Goal: Information Seeking & Learning: Learn about a topic

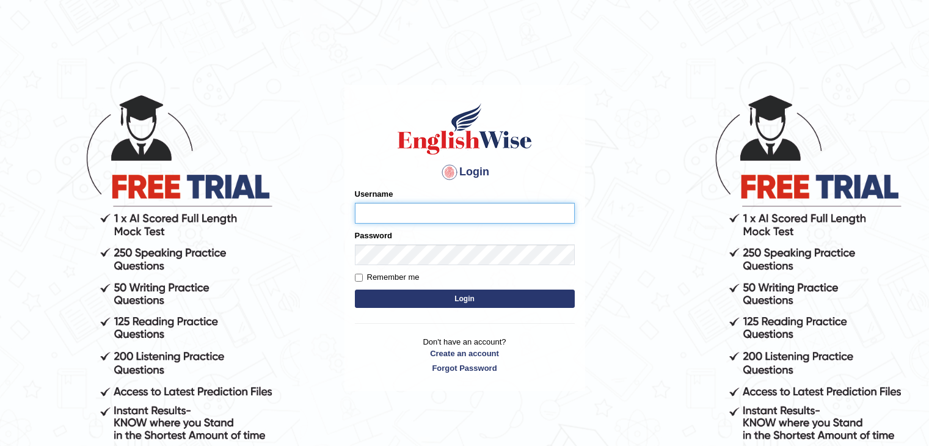
type input "sumandeep_parramatta"
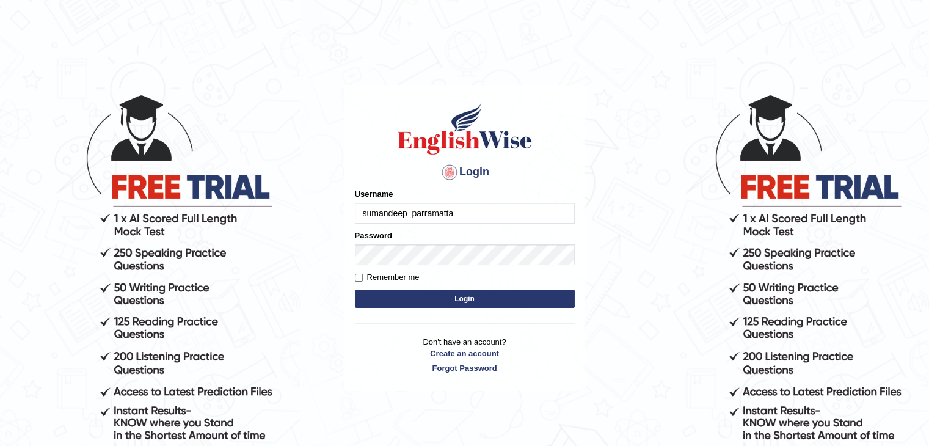
drag, startPoint x: 0, startPoint y: 0, endPoint x: 468, endPoint y: 296, distance: 554.3
click at [468, 296] on button "Login" at bounding box center [465, 299] width 220 height 18
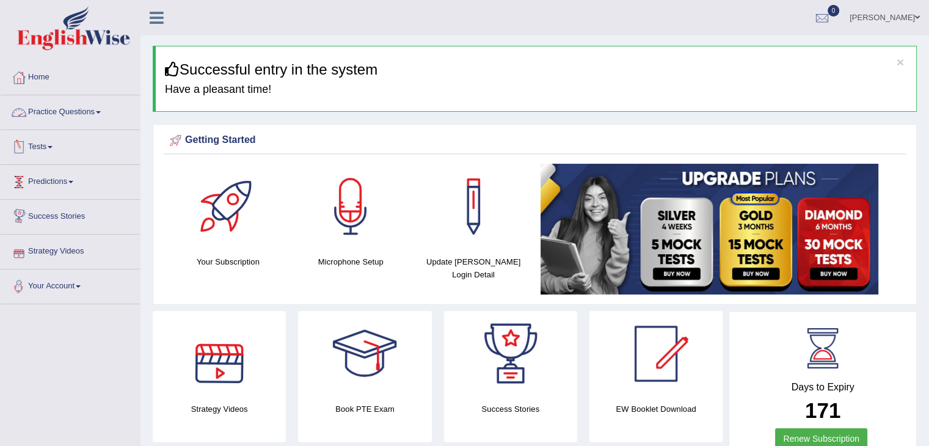
click at [68, 100] on link "Practice Questions" at bounding box center [70, 110] width 139 height 31
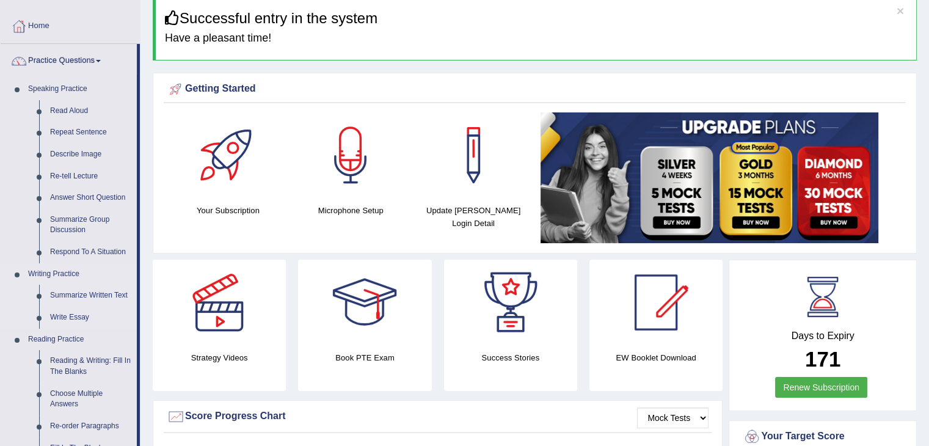
scroll to position [122, 0]
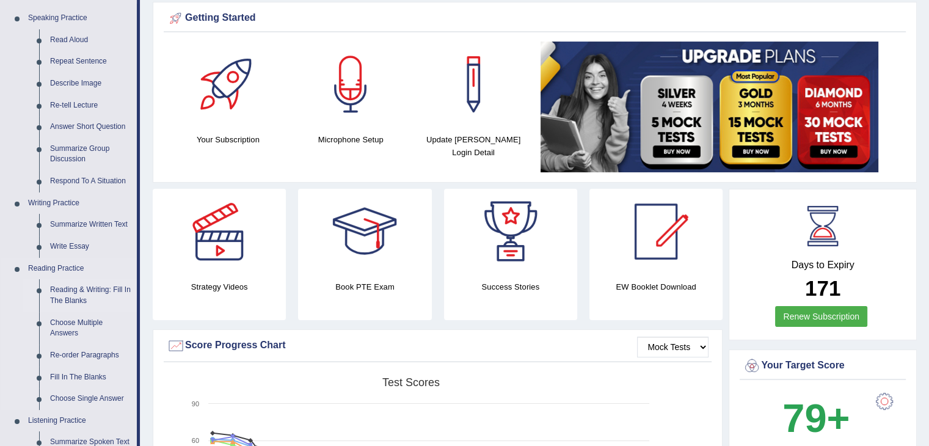
click at [89, 289] on link "Reading & Writing: Fill In The Blanks" at bounding box center [91, 295] width 92 height 32
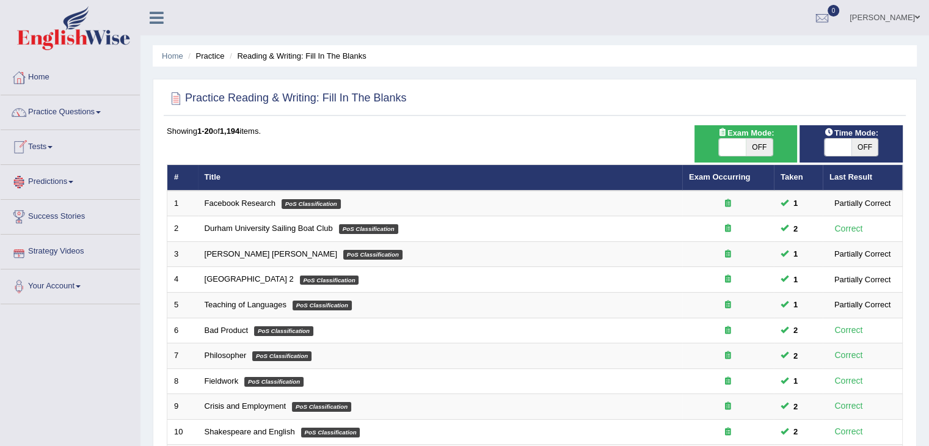
click at [764, 147] on span "OFF" at bounding box center [759, 147] width 27 height 17
checkbox input "true"
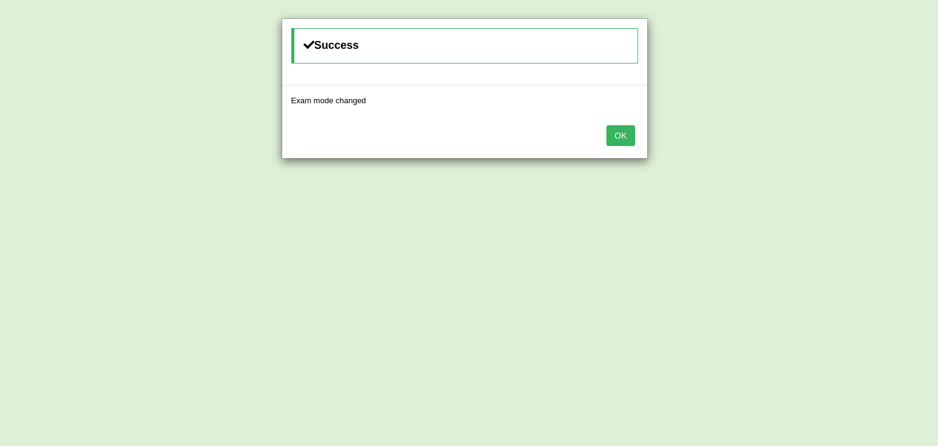
click at [627, 133] on button "OK" at bounding box center [621, 135] width 28 height 21
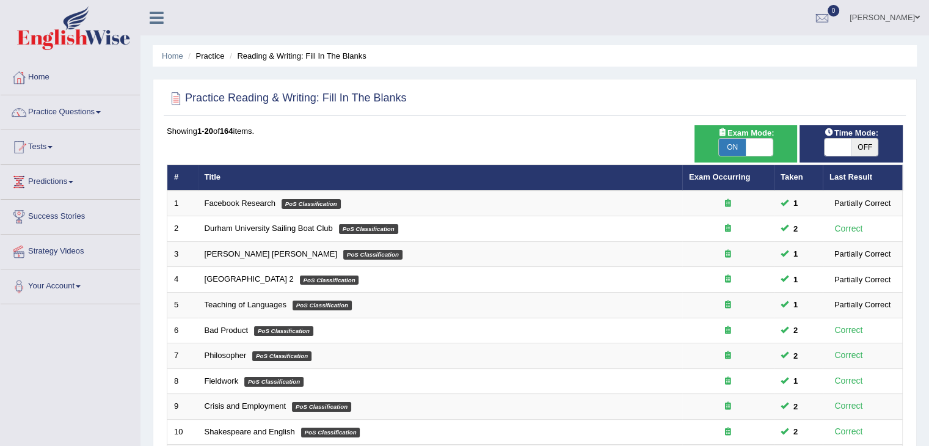
click at [875, 144] on span "OFF" at bounding box center [864, 147] width 27 height 17
checkbox input "true"
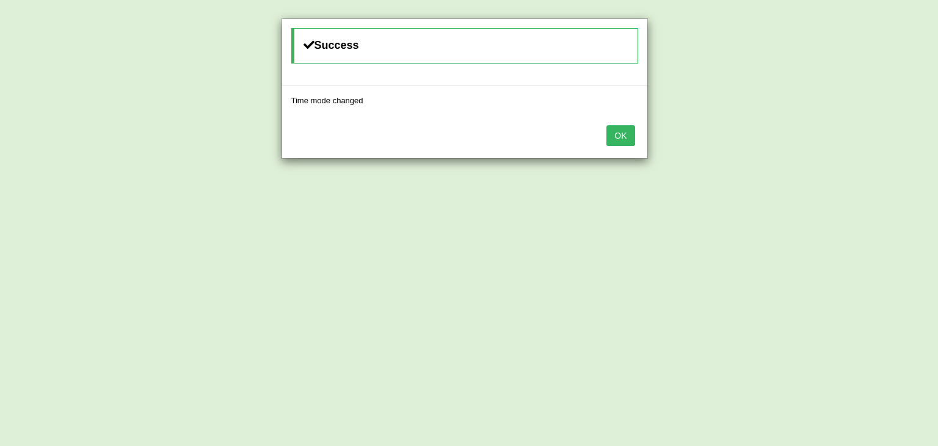
click at [624, 137] on button "OK" at bounding box center [621, 135] width 28 height 21
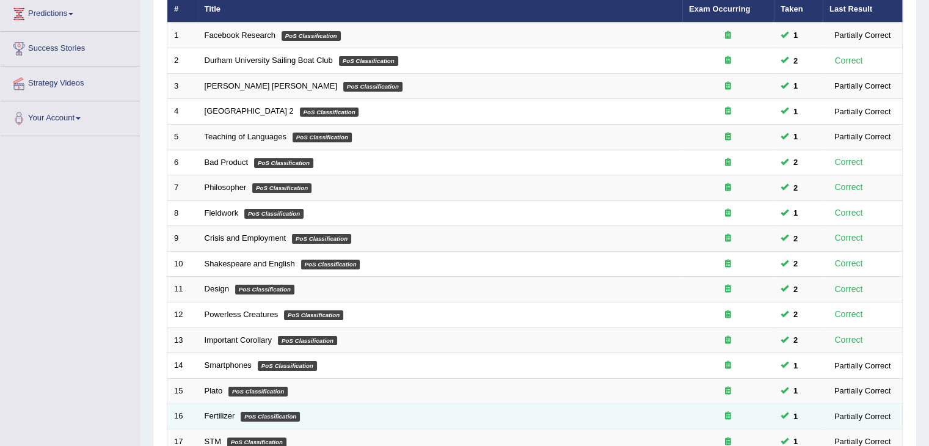
scroll to position [359, 0]
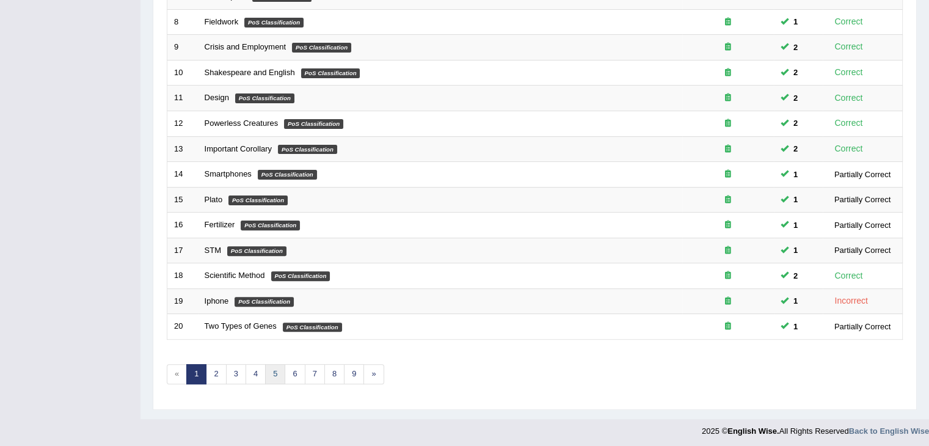
click at [271, 368] on link "5" at bounding box center [275, 374] width 20 height 20
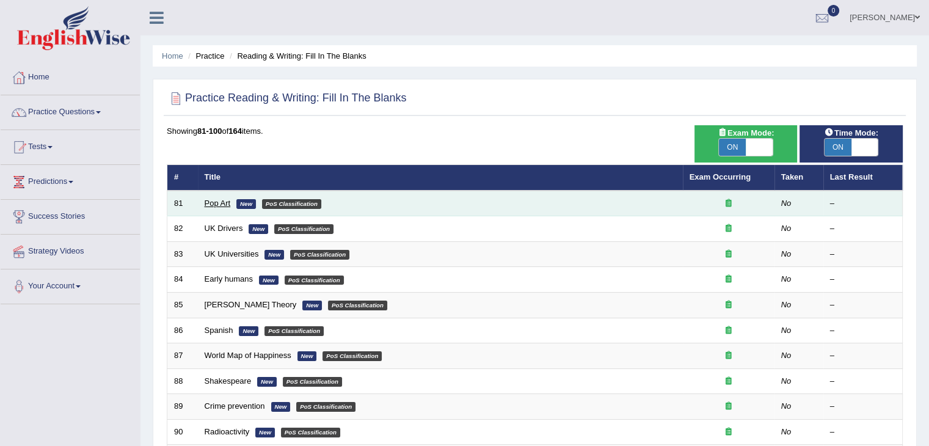
click at [215, 206] on link "Pop Art" at bounding box center [218, 203] width 26 height 9
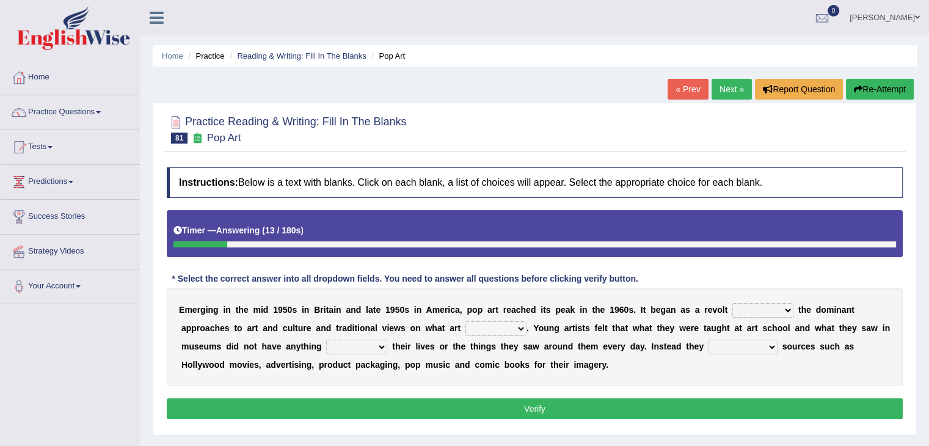
click at [749, 309] on select "against along with within" at bounding box center [762, 310] width 61 height 15
select select "with"
click at [732, 303] on select "against along with within" at bounding box center [762, 310] width 61 height 15
click at [505, 327] on select "be should be has been would be" at bounding box center [495, 328] width 61 height 15
select select "has been"
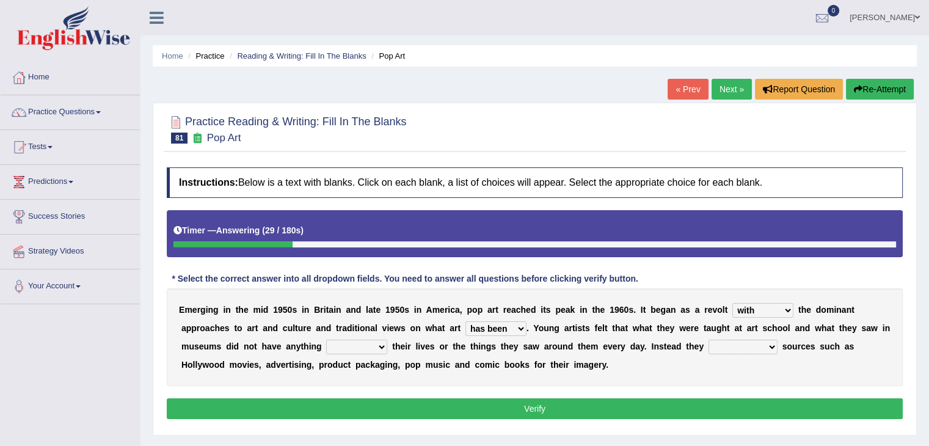
click at [465, 321] on select "be should be has been would be" at bounding box center [495, 328] width 61 height 15
click at [371, 345] on select "doing with with to do with to do" at bounding box center [356, 347] width 61 height 15
select select "to do with"
click at [326, 340] on select "doing with with to do with to do" at bounding box center [356, 347] width 61 height 15
click at [714, 346] on select "mustered up relevant in turned to reckoned on" at bounding box center [743, 347] width 69 height 15
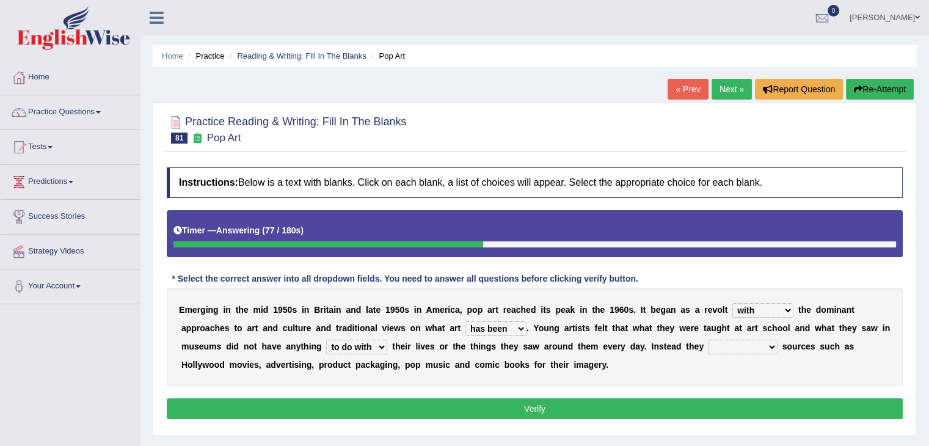
select select "turned to"
click at [709, 340] on select "mustered up relevant in turned to reckoned on" at bounding box center [743, 347] width 69 height 15
click at [711, 411] on button "Verify" at bounding box center [535, 408] width 736 height 21
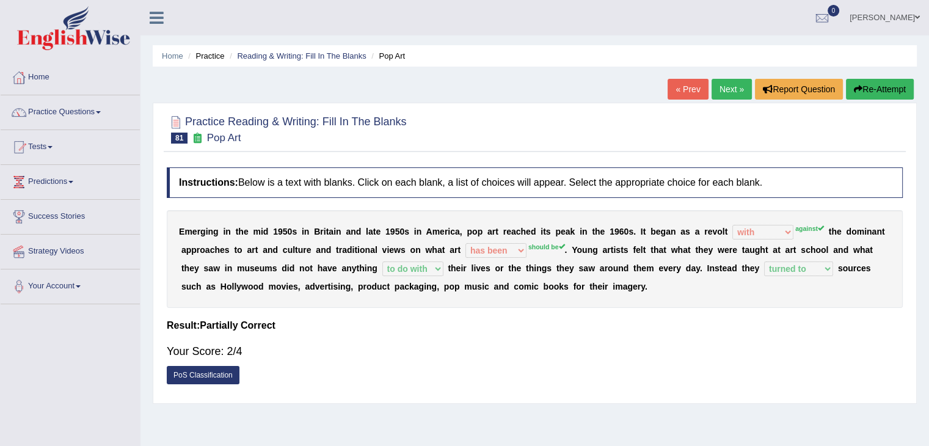
click at [732, 95] on link "Next »" at bounding box center [732, 89] width 40 height 21
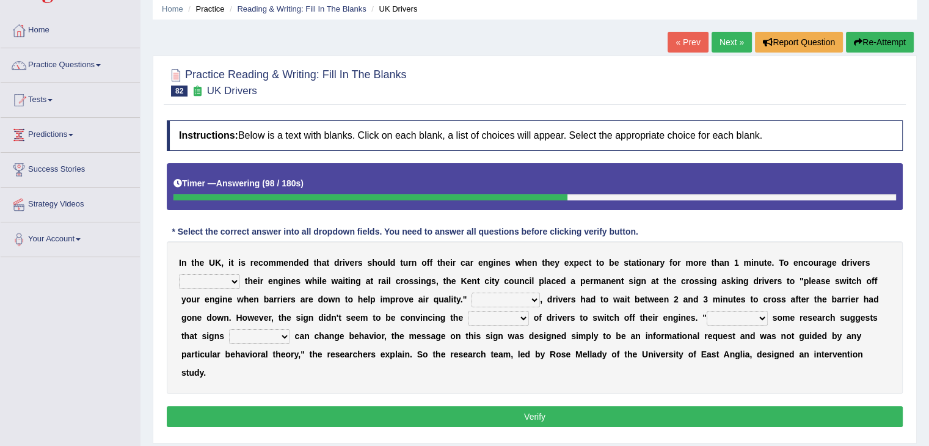
scroll to position [122, 0]
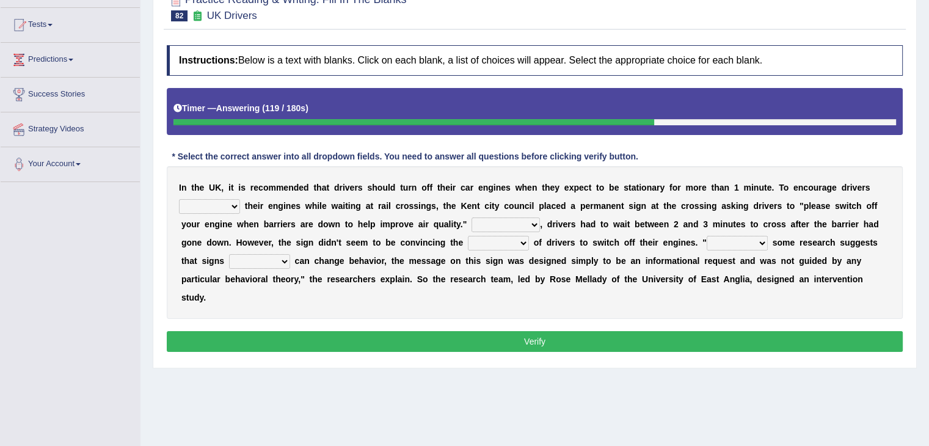
click at [233, 203] on select "to turn off turn off turning off turned off" at bounding box center [209, 206] width 61 height 15
select select "to turn off"
click at [179, 199] on select "to turn off turn off turning off turned off" at bounding box center [209, 206] width 61 height 15
click at [523, 220] on select "For instance On average In addition Of course" at bounding box center [506, 224] width 68 height 15
select select "In addition"
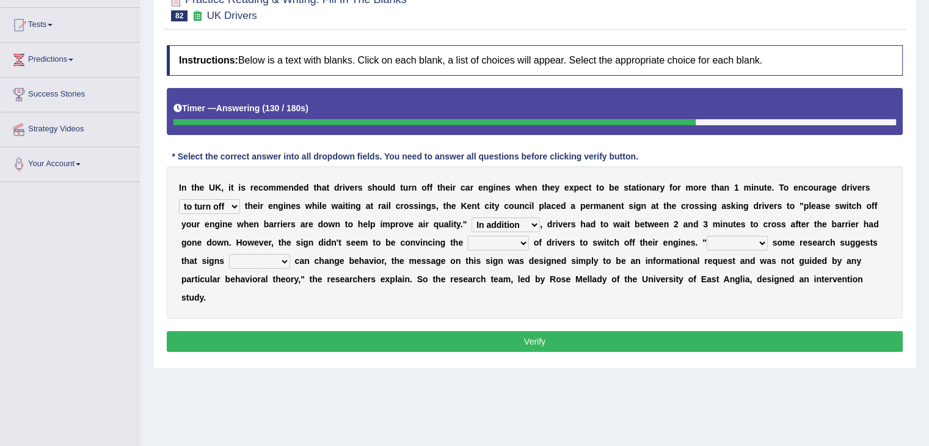
click at [472, 217] on select "For instance On average In addition Of course" at bounding box center [506, 224] width 68 height 15
click at [498, 233] on div "I n t h e U K , i t i s r e c o m m e n d e d t h a t d r i v e r s s h o u l d…" at bounding box center [535, 242] width 736 height 153
click at [499, 237] on select "exception minority majority unity" at bounding box center [498, 243] width 61 height 15
select select "majority"
click at [468, 236] on select "exception minority majority unity" at bounding box center [498, 243] width 61 height 15
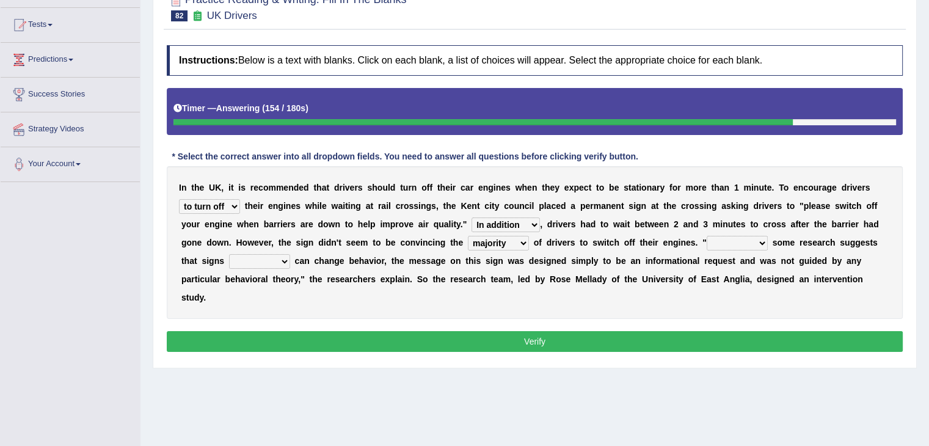
click at [740, 239] on select "Although Since Because Thus" at bounding box center [737, 243] width 61 height 15
select select "Although"
click at [707, 236] on select "Although Since Because Thus" at bounding box center [737, 243] width 61 height 15
click at [276, 259] on select "alone lonely neither either" at bounding box center [259, 261] width 61 height 15
select select "either"
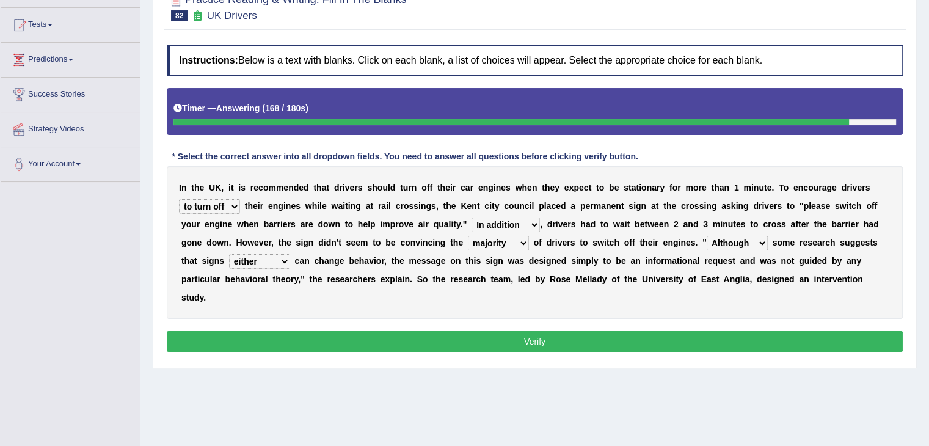
click at [229, 254] on select "alone lonely neither either" at bounding box center [259, 261] width 61 height 15
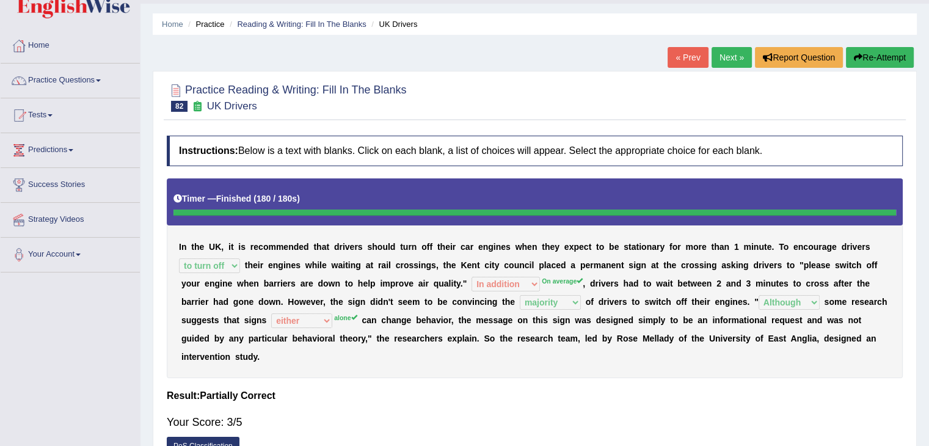
scroll to position [12, 0]
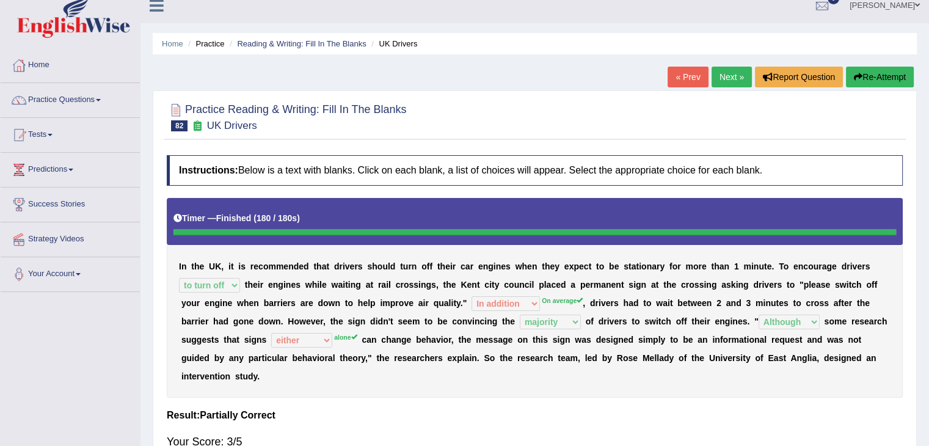
click at [731, 76] on link "Next »" at bounding box center [732, 77] width 40 height 21
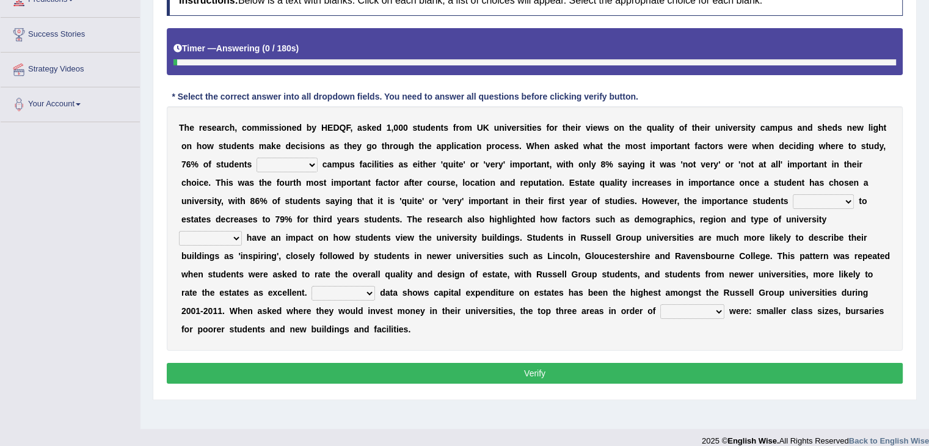
scroll to position [183, 0]
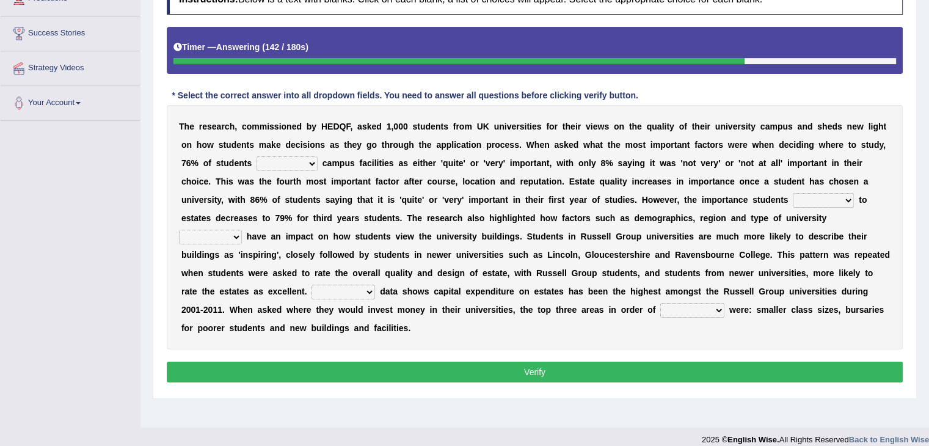
click at [273, 162] on select "refers claims prescribes ranks" at bounding box center [287, 163] width 61 height 15
select select "prescribes"
click at [257, 156] on select "refers claims prescribes ranks" at bounding box center [287, 163] width 61 height 15
click at [818, 199] on select "deliver attach summon acquire" at bounding box center [823, 200] width 61 height 15
select select "attach"
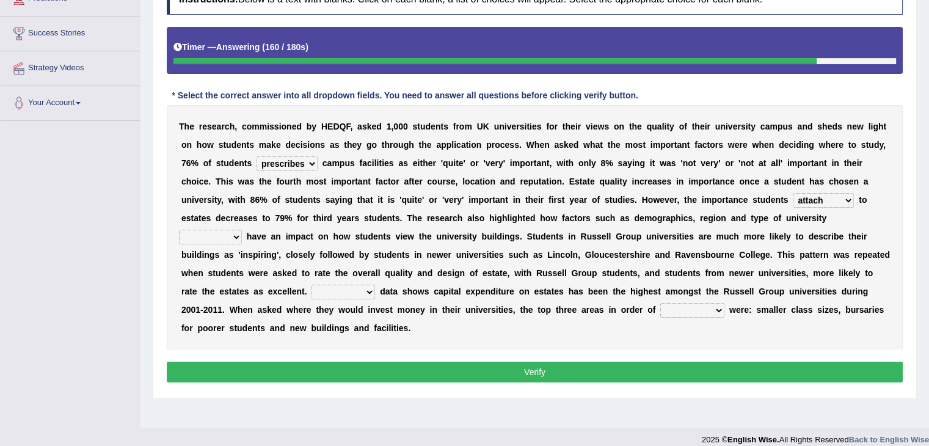
click at [793, 193] on select "deliver attach summon acquire" at bounding box center [823, 200] width 61 height 15
click at [227, 230] on select "attached attended acquired augmented" at bounding box center [210, 237] width 63 height 15
select select "augmented"
click at [179, 230] on select "attached attended acquired augmented" at bounding box center [210, 237] width 63 height 15
click at [351, 285] on select "Collective Existing Predictable Collateral" at bounding box center [344, 292] width 64 height 15
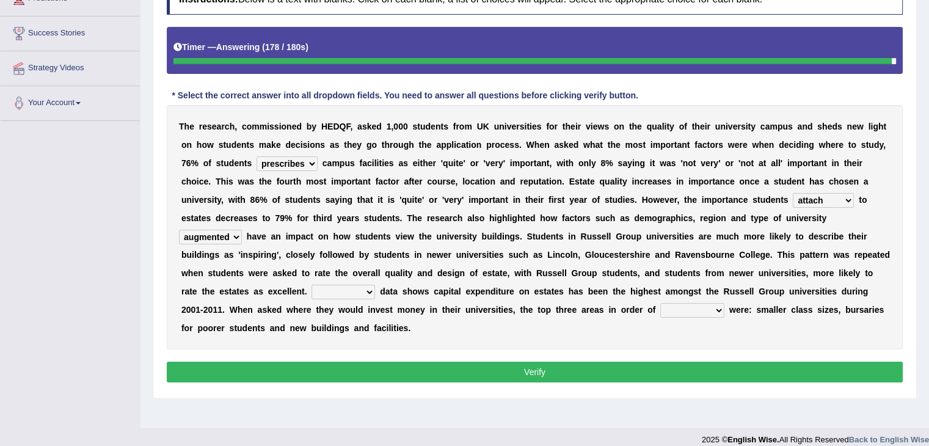
select select "Collective"
click at [312, 285] on select "Collective Existing Predictable Collateral" at bounding box center [344, 292] width 64 height 15
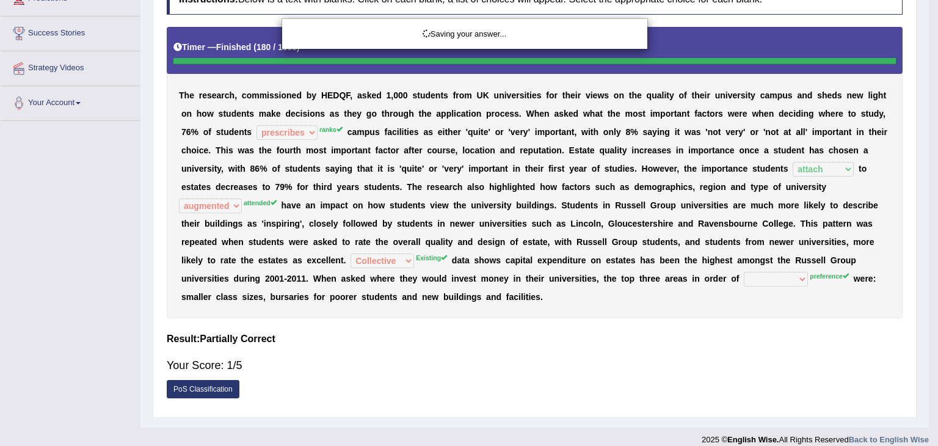
click at [700, 263] on body "Toggle navigation Home Practice Questions Speaking Practice Read Aloud Repeat S…" at bounding box center [469, 40] width 938 height 446
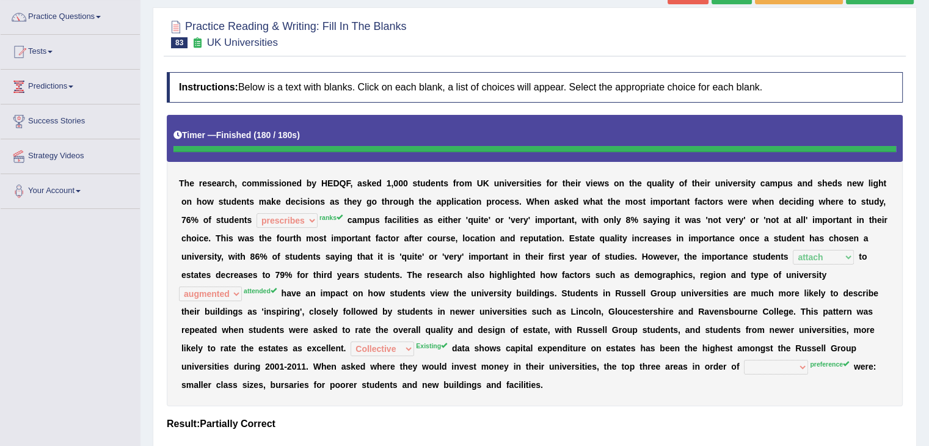
scroll to position [0, 0]
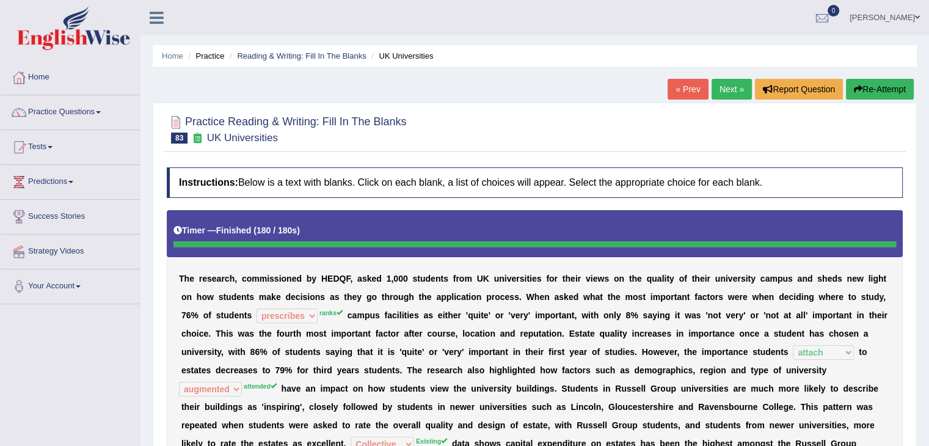
click at [716, 83] on link "Next »" at bounding box center [732, 89] width 40 height 21
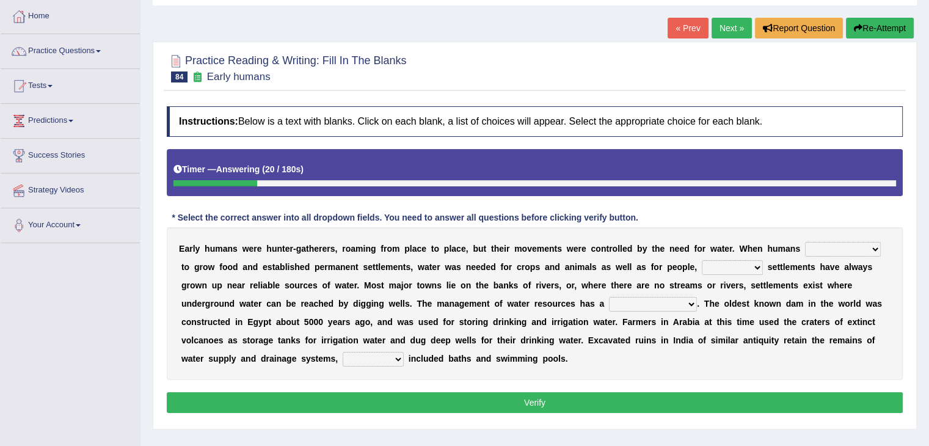
scroll to position [122, 0]
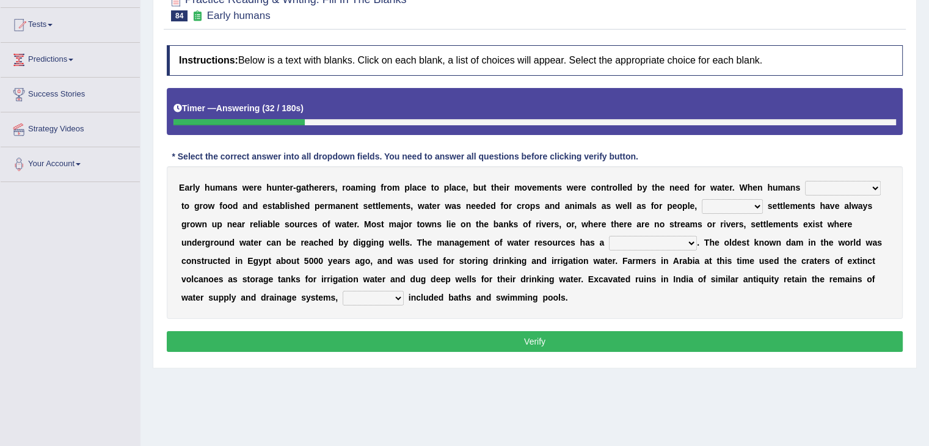
click at [872, 183] on select "start having started starting started" at bounding box center [843, 188] width 76 height 15
click at [805, 181] on select "start having started starting started" at bounding box center [843, 188] width 76 height 15
click at [862, 177] on div "E a r l y h u m a n s w e r e h u n t e r - g a t h e r e r s , r o a m i n g f…" at bounding box center [535, 242] width 736 height 153
click at [862, 181] on select "start having started starting started" at bounding box center [843, 188] width 76 height 15
select select "start"
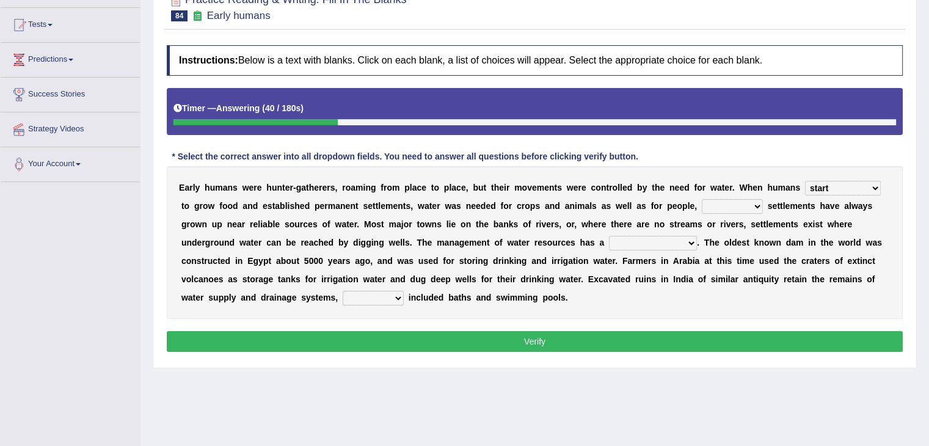
click at [805, 181] on select "start having started starting started" at bounding box center [843, 188] width 76 height 15
click at [701, 204] on b at bounding box center [699, 206] width 5 height 10
click at [726, 200] on select "because so thus thereby" at bounding box center [732, 206] width 61 height 15
select select "because"
click at [702, 199] on select "because so thus thereby" at bounding box center [732, 206] width 61 height 15
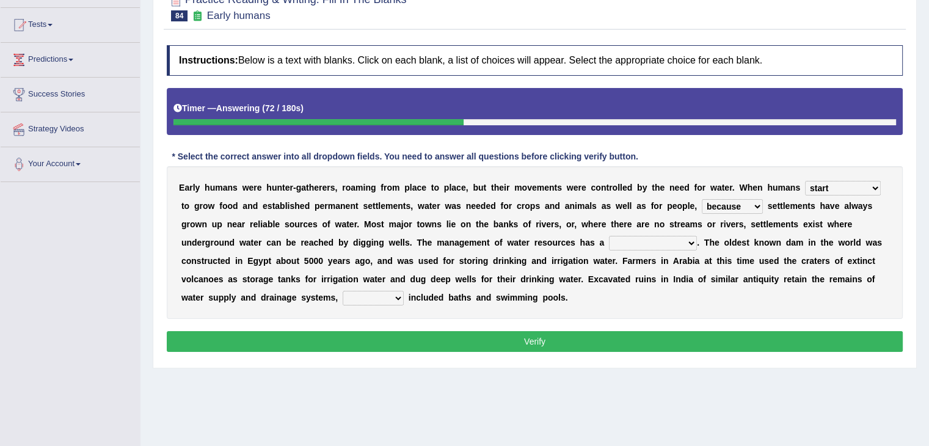
click at [640, 245] on select "meticulous study moderate change brief existence long history" at bounding box center [653, 243] width 88 height 15
select select "meticulous study"
click at [609, 236] on select "meticulous study moderate change brief existence long history" at bounding box center [653, 243] width 88 height 15
click at [357, 294] on select "as what which whatever" at bounding box center [373, 298] width 61 height 15
select select "which"
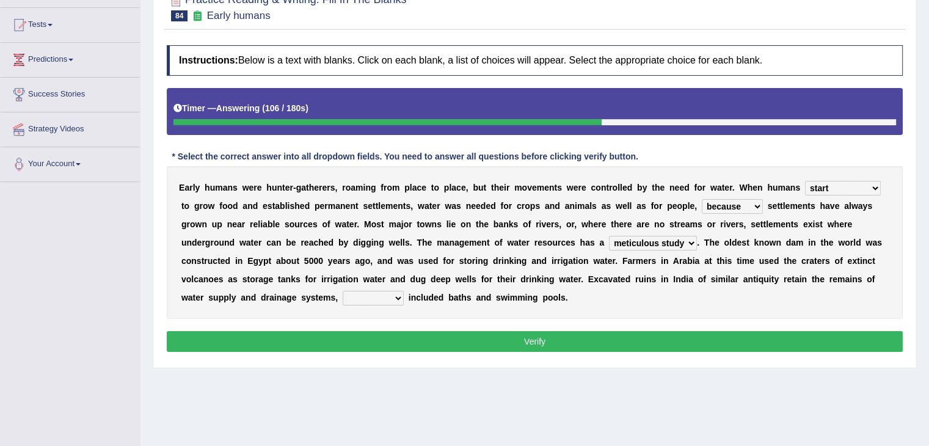
click at [343, 291] on select "as what which whatever" at bounding box center [373, 298] width 61 height 15
click at [381, 297] on select "as what which whatever" at bounding box center [373, 298] width 61 height 15
click at [428, 308] on div "E a r l y h u m a n s w e r e h u n t e r - g a t h e r e r s , r o a m i n g f…" at bounding box center [535, 242] width 736 height 153
click at [486, 344] on button "Verify" at bounding box center [535, 341] width 736 height 21
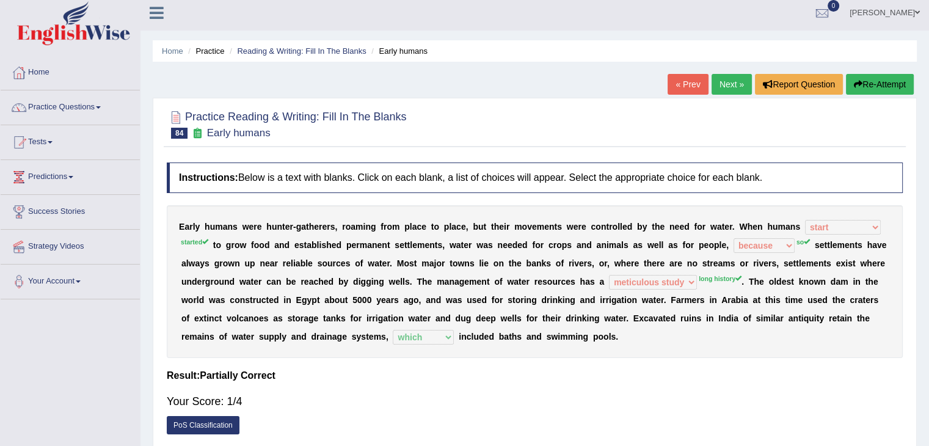
scroll to position [0, 0]
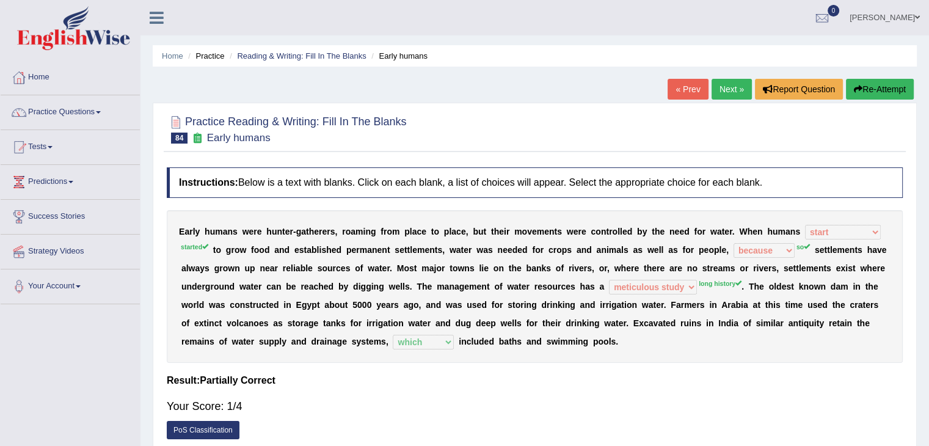
click at [734, 87] on link "Next »" at bounding box center [732, 89] width 40 height 21
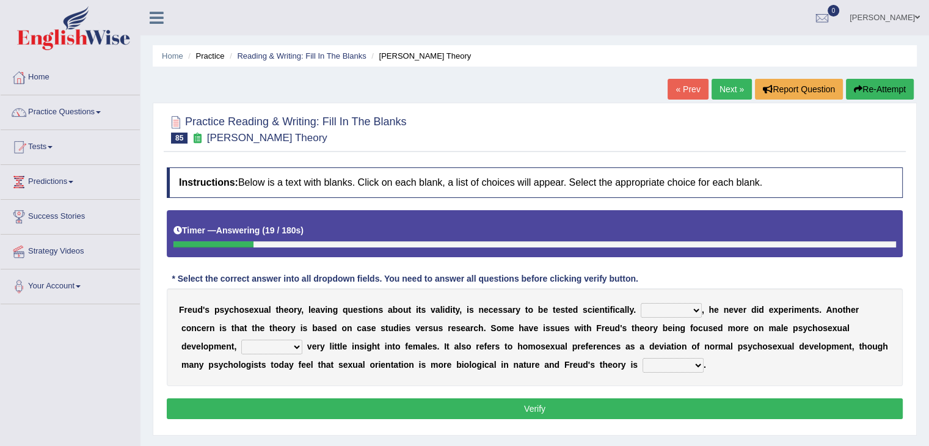
click at [687, 313] on select "Whatever Therefore However Besides" at bounding box center [671, 310] width 61 height 15
select select "However"
click at [641, 303] on select "Whatever Therefore However Besides" at bounding box center [671, 310] width 61 height 15
click at [270, 344] on select "offers offering offered offer" at bounding box center [271, 347] width 61 height 15
click at [241, 340] on select "offers offering offered offer" at bounding box center [271, 347] width 61 height 15
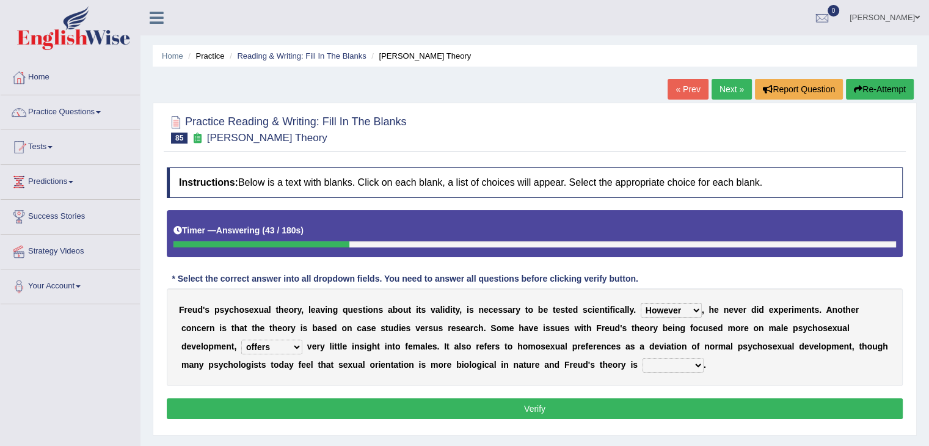
click at [279, 344] on select "offers offering offered offer" at bounding box center [271, 347] width 61 height 15
click at [241, 340] on select "offers offering offered offer" at bounding box center [271, 347] width 61 height 15
click at [296, 345] on select "offers offering offered offer" at bounding box center [271, 347] width 61 height 15
select select "offers"
click at [241, 340] on select "offers offering offered offer" at bounding box center [271, 347] width 61 height 15
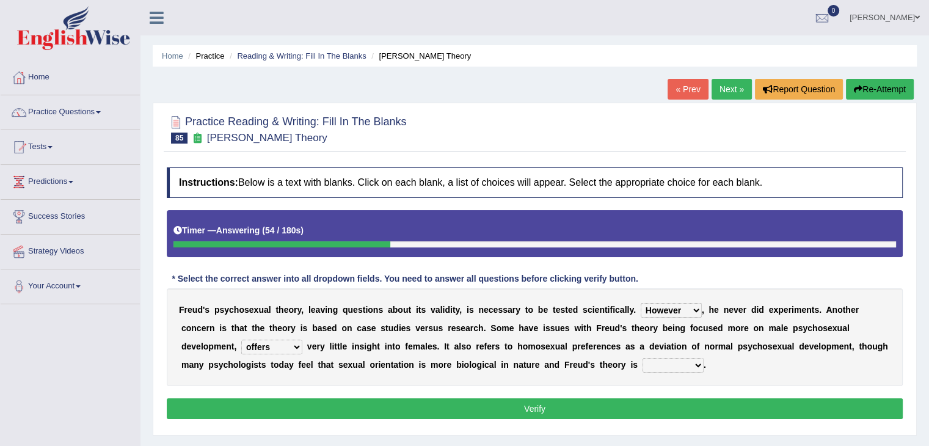
click at [675, 367] on select "one-sided right wrong prolific" at bounding box center [673, 365] width 61 height 15
click at [670, 365] on select "one-sided right wrong prolific" at bounding box center [673, 365] width 61 height 15
select select "one-sided"
click at [643, 358] on select "one-sided right wrong prolific" at bounding box center [673, 365] width 61 height 15
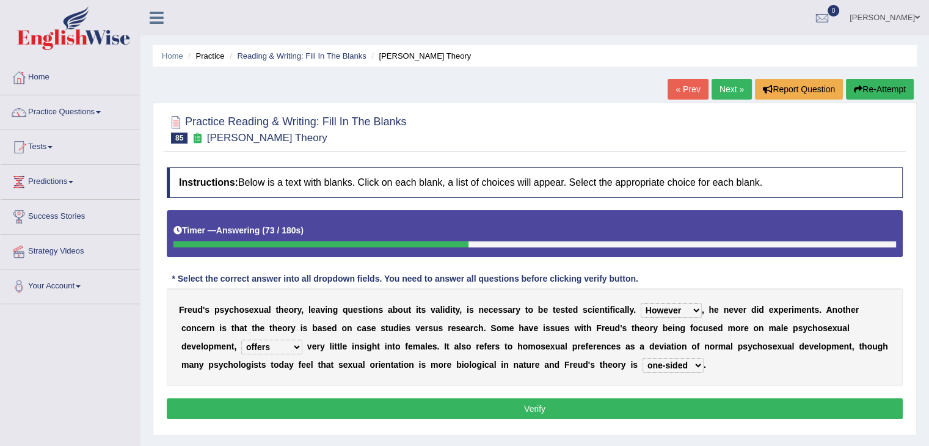
click at [561, 398] on button "Verify" at bounding box center [535, 408] width 736 height 21
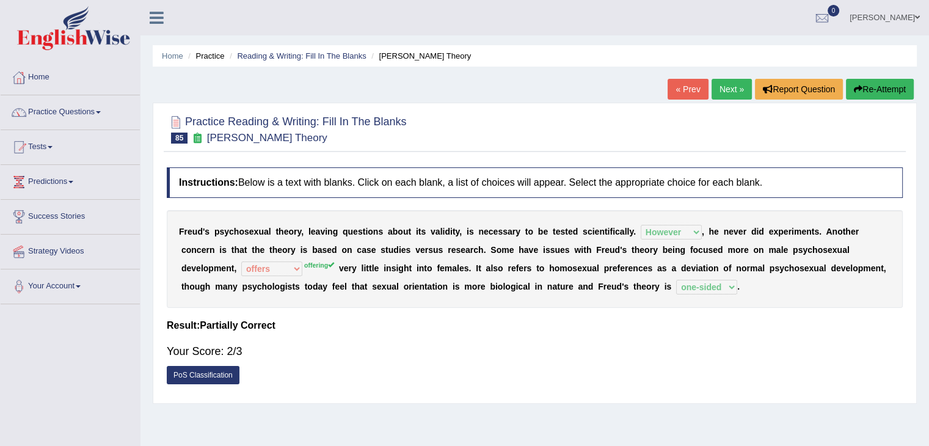
click at [726, 89] on link "Next »" at bounding box center [732, 89] width 40 height 21
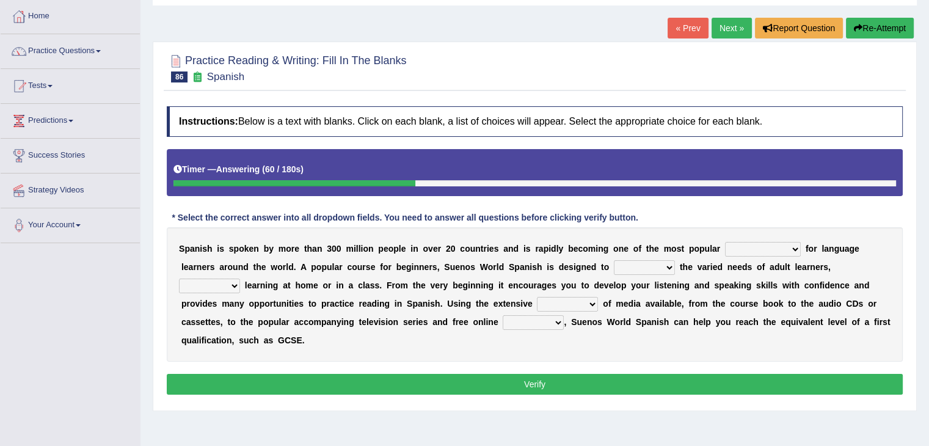
click at [759, 248] on select "commodities choices records improvements" at bounding box center [763, 249] width 76 height 15
select select "choices"
click at [725, 242] on select "commodities choices records improvements" at bounding box center [763, 249] width 76 height 15
click at [667, 262] on select "record meet choose satisfies" at bounding box center [644, 267] width 61 height 15
select select "meet"
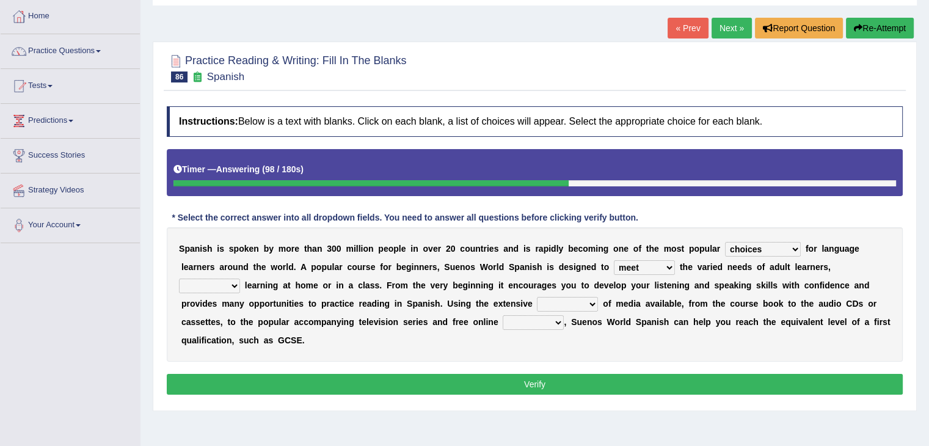
click at [614, 260] on select "record meet choose satisfies" at bounding box center [644, 267] width 61 height 15
click at [233, 282] on select "as whether nor not" at bounding box center [209, 286] width 61 height 15
select select "whether"
click at [179, 279] on select "as whether nor not" at bounding box center [209, 286] width 61 height 15
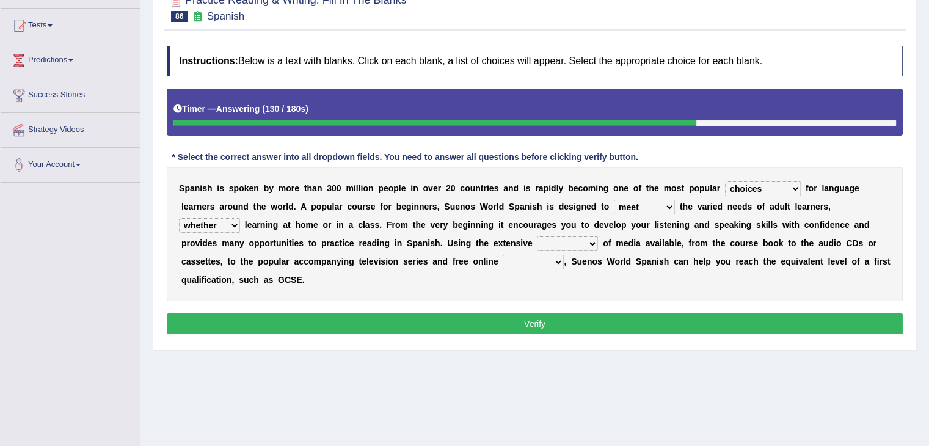
scroll to position [122, 0]
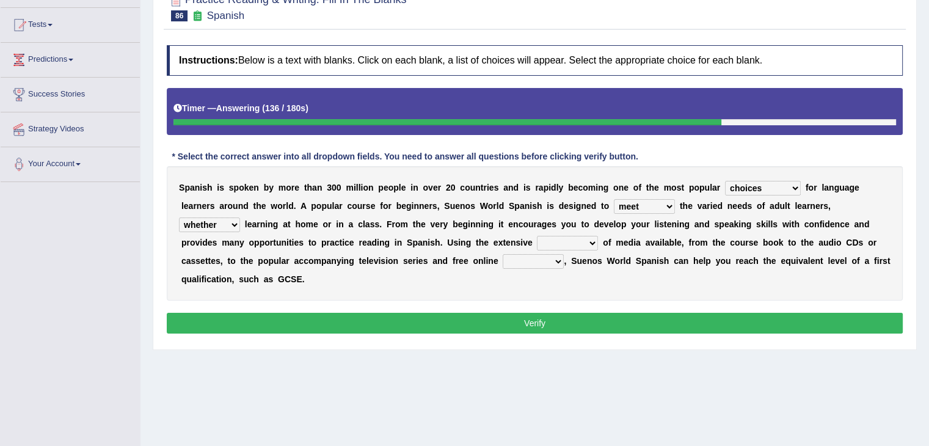
click at [553, 236] on select "series range rate wisdom" at bounding box center [567, 243] width 61 height 15
select select "range"
click at [537, 236] on select "series range rate wisdom" at bounding box center [567, 243] width 61 height 15
click at [552, 260] on select "actions activities breaches binge" at bounding box center [533, 261] width 61 height 15
select select "breaches"
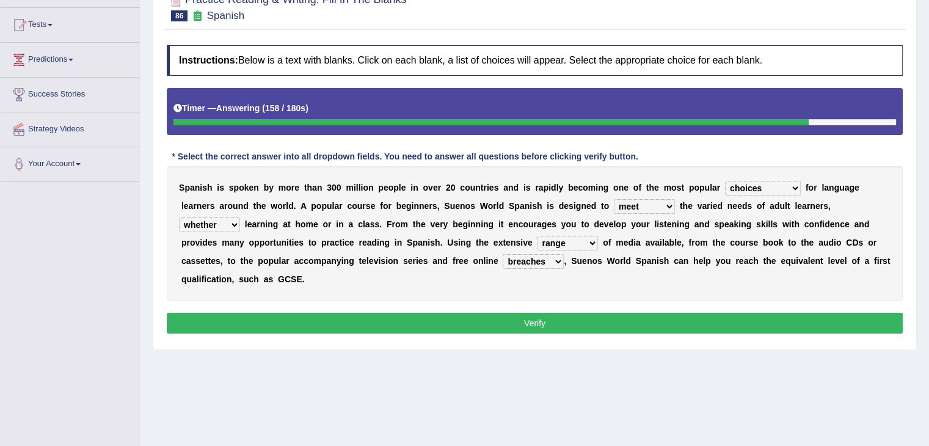
click at [503, 254] on select "actions activities breaches binge" at bounding box center [533, 261] width 61 height 15
click at [552, 322] on button "Verify" at bounding box center [535, 323] width 736 height 21
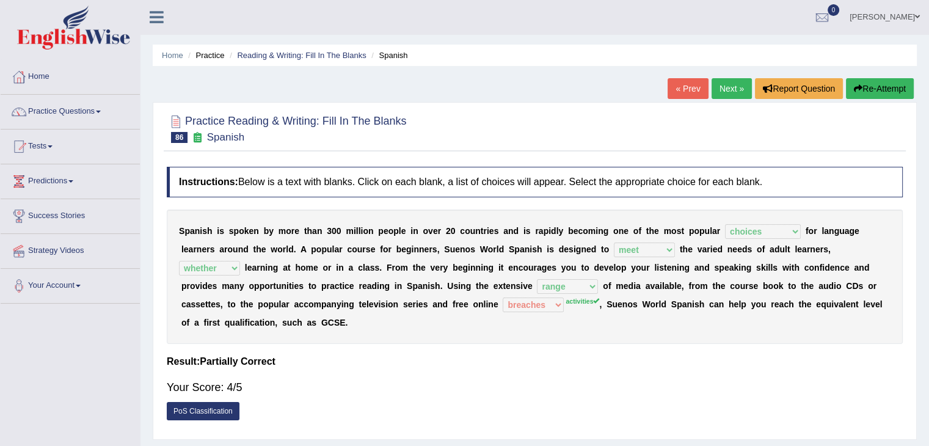
scroll to position [0, 0]
click at [734, 90] on link "Next »" at bounding box center [732, 89] width 40 height 21
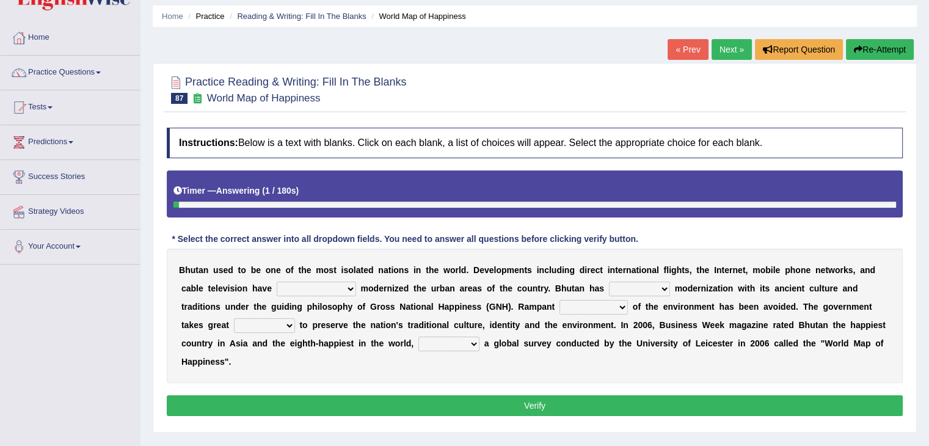
scroll to position [61, 0]
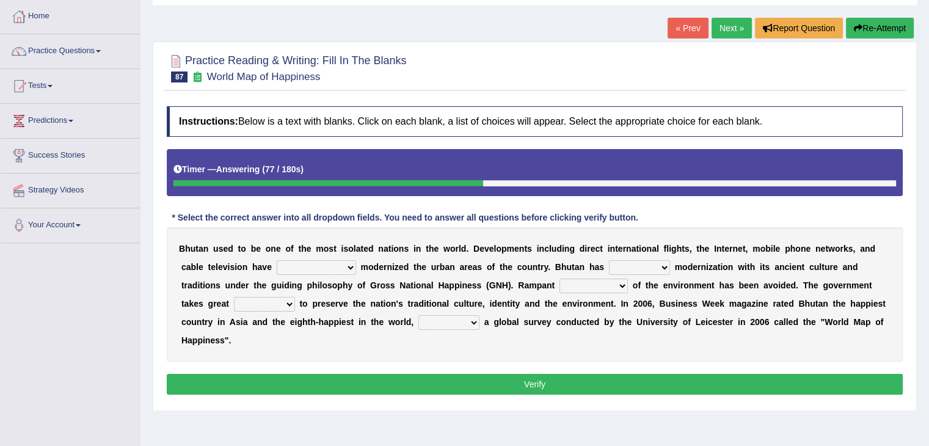
click at [338, 263] on select "spontaneously increasingly contemporarily mechanically" at bounding box center [316, 267] width 79 height 15
select select "increasingly"
click at [277, 260] on select "spontaneously increasingly contemporarily mechanically" at bounding box center [316, 267] width 79 height 15
click at [639, 262] on select "altered balanced opted juggled" at bounding box center [639, 267] width 61 height 15
select select "balanced"
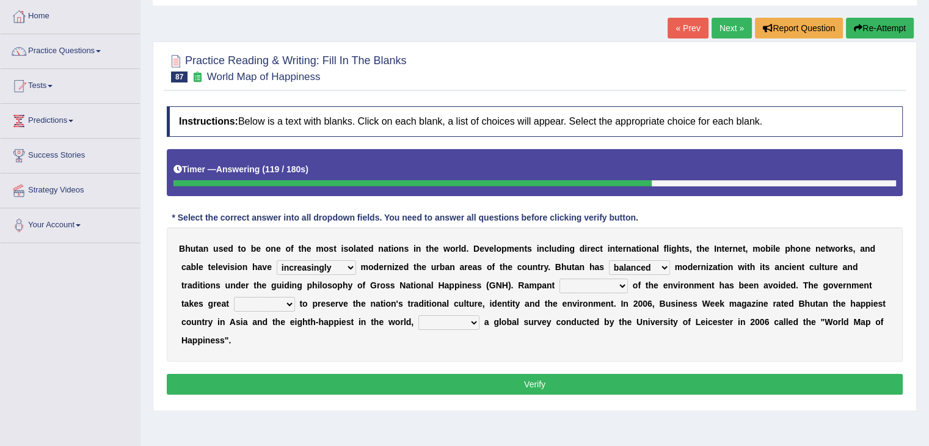
click at [609, 260] on select "altered balanced opted juggled" at bounding box center [639, 267] width 61 height 15
click at [601, 286] on select "destruction embodiment vanity execution" at bounding box center [593, 286] width 68 height 15
select select "execution"
click at [559, 279] on select "destruction embodiment vanity execution" at bounding box center [593, 286] width 68 height 15
click at [274, 303] on select "pride measures effects allowance" at bounding box center [264, 304] width 61 height 15
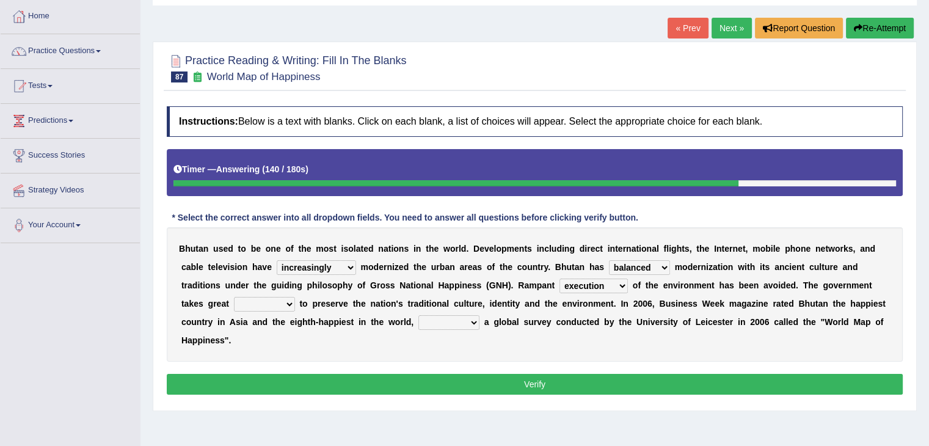
select select "effects"
click at [234, 297] on select "pride measures effects allowance" at bounding box center [264, 304] width 61 height 15
click at [279, 305] on select "pride measures effects allowance" at bounding box center [264, 304] width 61 height 15
click at [451, 370] on div "Instructions: Below is a text with blanks. Click on each blank, a list of choic…" at bounding box center [535, 252] width 742 height 304
click at [474, 323] on select "submitting citing reviewing proving" at bounding box center [448, 322] width 61 height 15
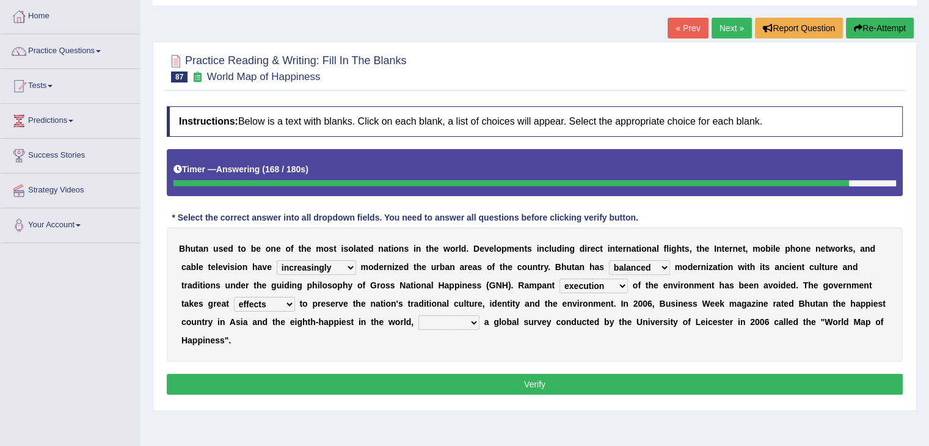
select select "reviewing"
click at [418, 315] on select "submitting citing reviewing proving" at bounding box center [448, 322] width 61 height 15
click at [457, 315] on select "submitting citing reviewing proving" at bounding box center [448, 322] width 61 height 15
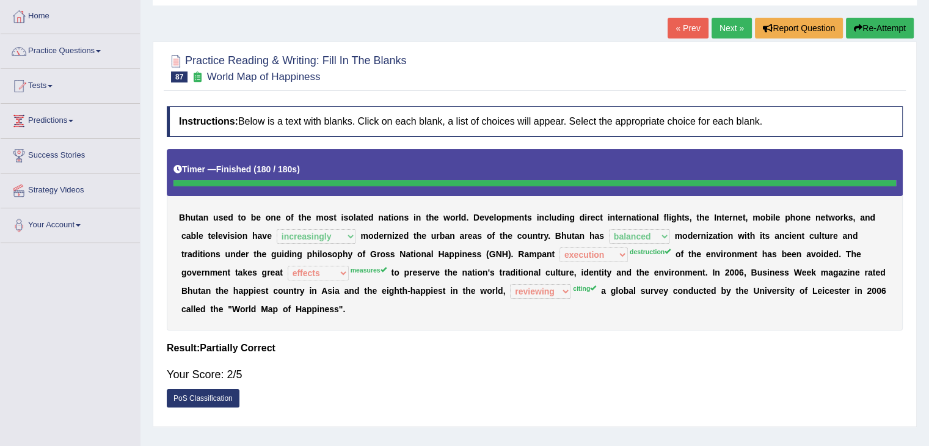
click at [731, 31] on link "Next »" at bounding box center [732, 28] width 40 height 21
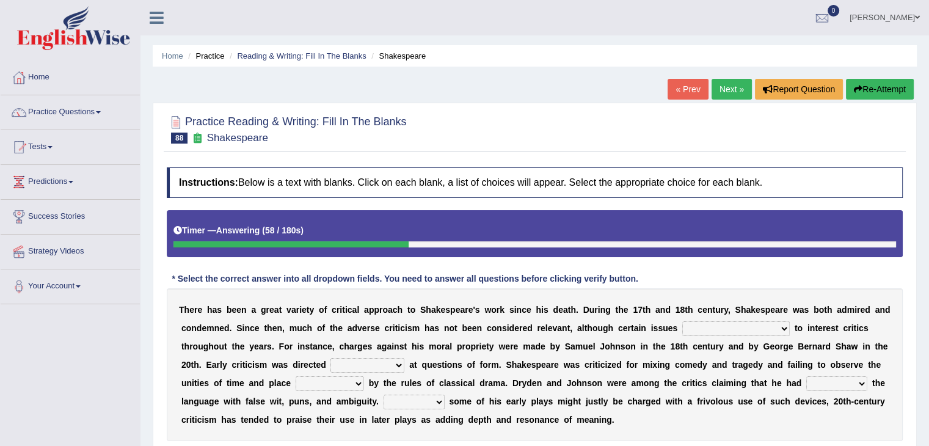
click at [757, 324] on select "have continued would have continued being continued continued" at bounding box center [735, 328] width 107 height 15
select select "being continued"
click at [682, 321] on select "have continued would have continued being continued continued" at bounding box center [735, 328] width 107 height 15
click at [378, 367] on select "consecutively primarily hardly solely" at bounding box center [367, 365] width 74 height 15
select select "primarily"
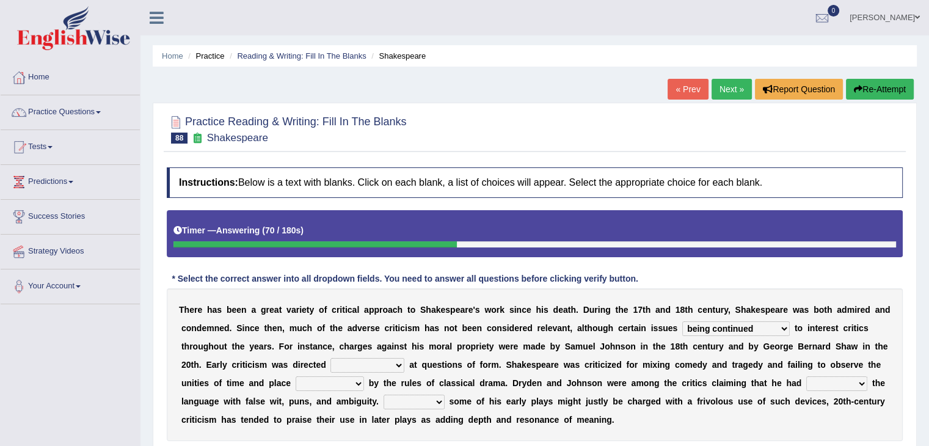
click at [330, 358] on select "consecutively primarily hardly solely" at bounding box center [367, 365] width 74 height 15
click at [337, 382] on select "subscribed documented described prescribed" at bounding box center [330, 383] width 68 height 15
click at [296, 376] on select "subscribed documented described prescribed" at bounding box center [330, 383] width 68 height 15
click at [346, 380] on select "subscribed documented described prescribed" at bounding box center [330, 383] width 68 height 15
select select "documented"
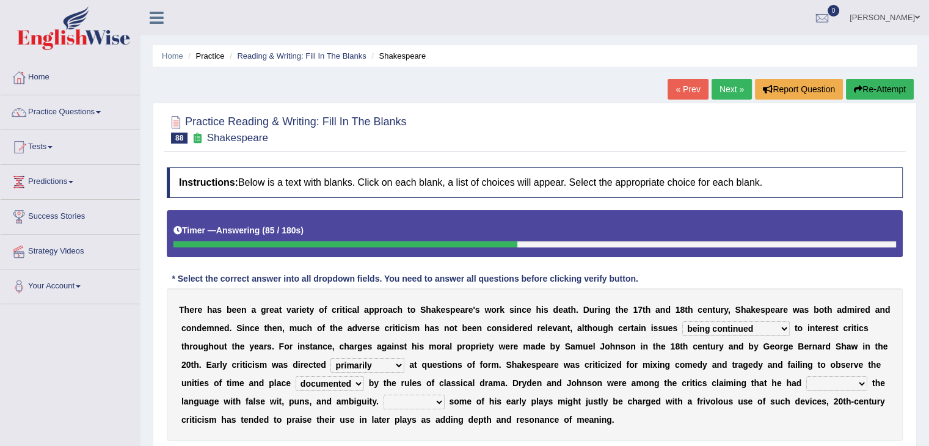
click at [296, 376] on select "subscribed documented described prescribed" at bounding box center [330, 383] width 68 height 15
click at [815, 382] on select "versed referred transverse corrupted" at bounding box center [836, 383] width 61 height 15
click at [806, 376] on select "versed referred transverse corrupted" at bounding box center [836, 383] width 61 height 15
click at [822, 384] on select "versed referred transverse corrupted" at bounding box center [836, 383] width 61 height 15
select select "versed"
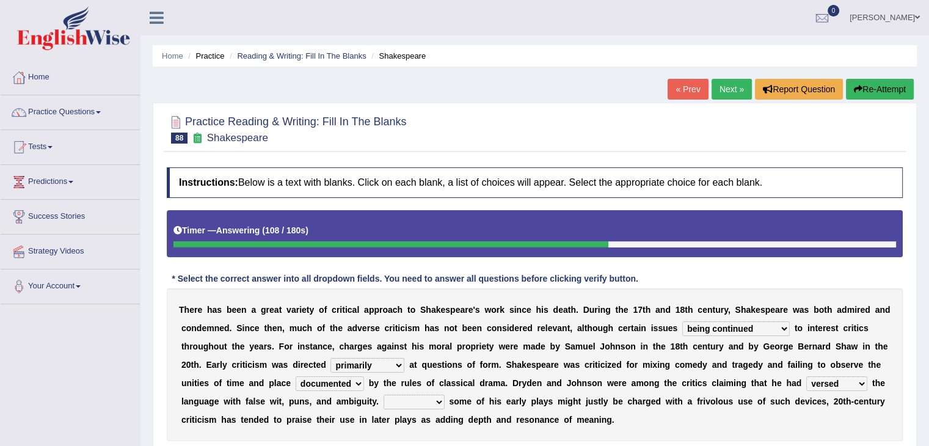
click at [806, 376] on select "versed referred transverse corrupted" at bounding box center [836, 383] width 61 height 15
click at [418, 398] on select "Since Because That While" at bounding box center [414, 402] width 61 height 15
select select "While"
click at [384, 395] on select "Since Because That While" at bounding box center [414, 402] width 61 height 15
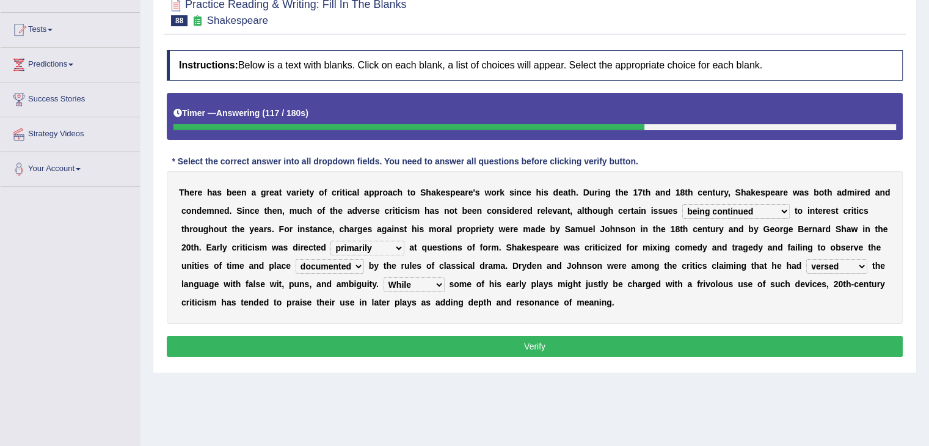
scroll to position [122, 0]
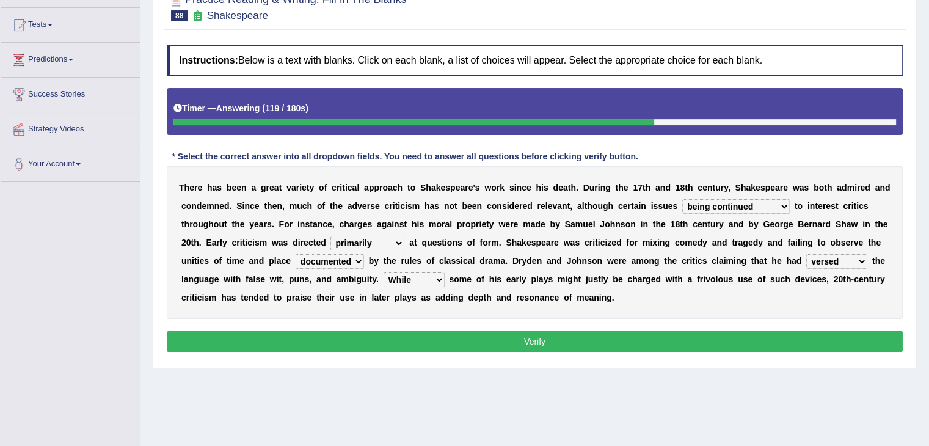
click at [534, 335] on button "Verify" at bounding box center [535, 341] width 736 height 21
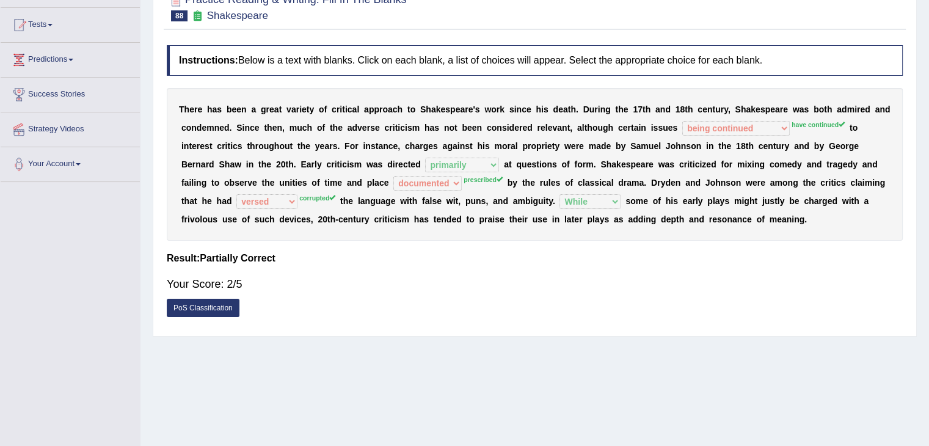
scroll to position [0, 0]
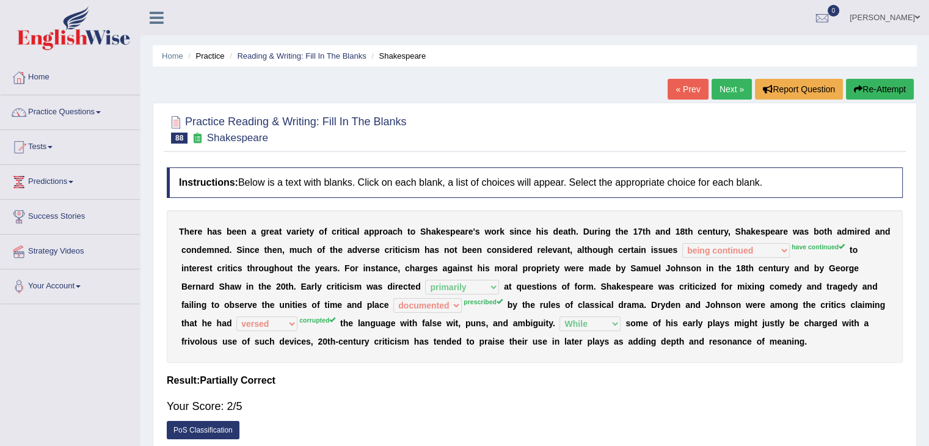
click at [713, 85] on link "Next »" at bounding box center [732, 89] width 40 height 21
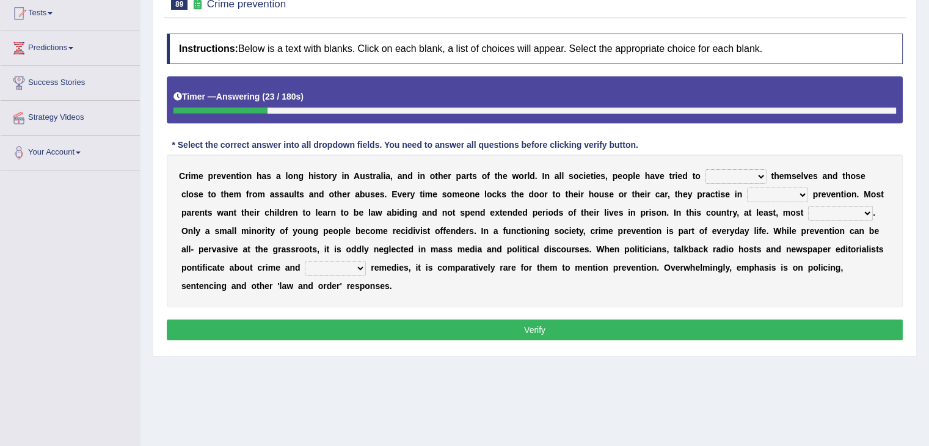
scroll to position [138, 0]
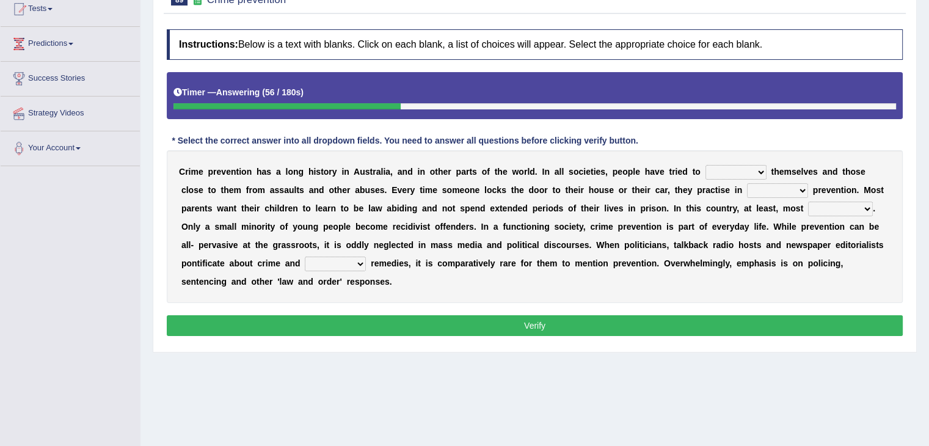
click at [718, 170] on select "promote respect protect enhance" at bounding box center [735, 172] width 61 height 15
select select "protect"
click at [705, 165] on select "promote respect protect enhance" at bounding box center [735, 172] width 61 height 15
click at [764, 192] on select "part of a form of relation to addition to" at bounding box center [777, 190] width 61 height 15
select select "addition to"
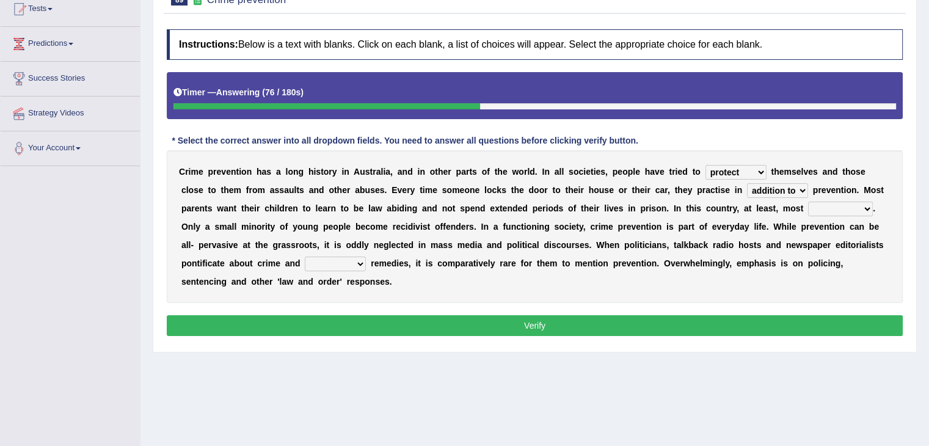
click at [747, 183] on select "part of a form of relation to addition to" at bounding box center [777, 190] width 61 height 15
click at [774, 186] on select "part of a form of relation to addition to" at bounding box center [777, 190] width 61 height 15
click at [822, 214] on div "C r i m e p r e v e n t i o n h a s a l o n g h i s t o r y i n A u s t r a l i…" at bounding box center [535, 226] width 736 height 153
click at [822, 208] on select "success succeed successful succeeding" at bounding box center [840, 209] width 65 height 15
select select "succeed"
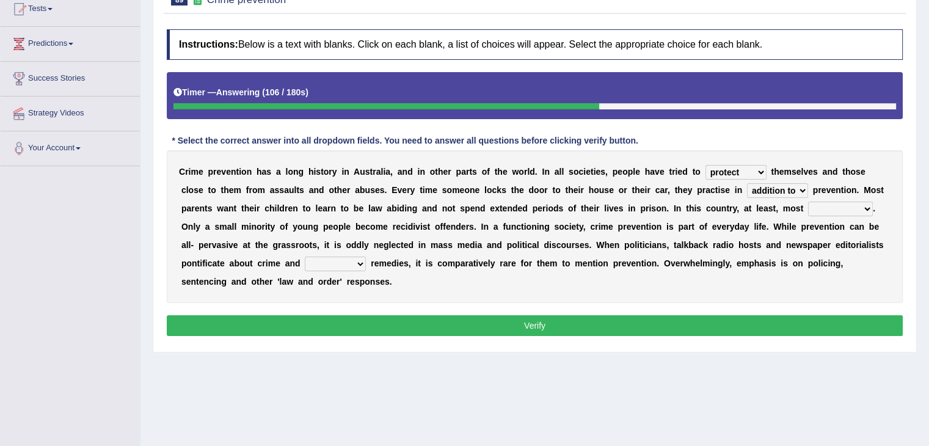
click at [808, 202] on select "success succeed successful succeeding" at bounding box center [840, 209] width 65 height 15
click at [359, 257] on select "default possible articulate absolute" at bounding box center [335, 264] width 61 height 15
select select "articulate"
click at [305, 257] on select "default possible articulate absolute" at bounding box center [335, 264] width 61 height 15
click at [564, 321] on button "Verify" at bounding box center [535, 325] width 736 height 21
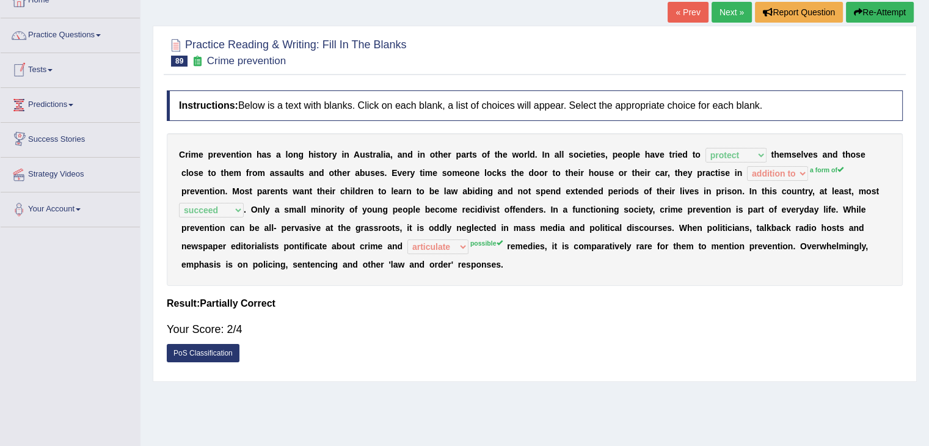
scroll to position [0, 0]
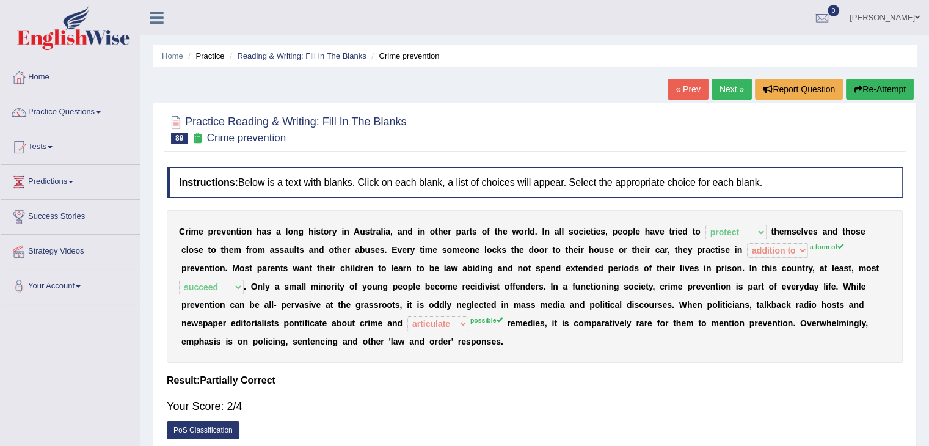
click at [734, 84] on link "Next »" at bounding box center [732, 89] width 40 height 21
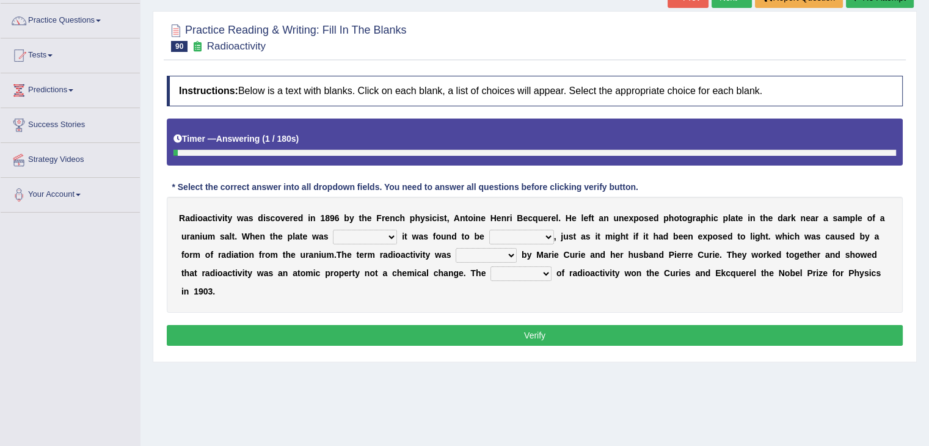
scroll to position [122, 0]
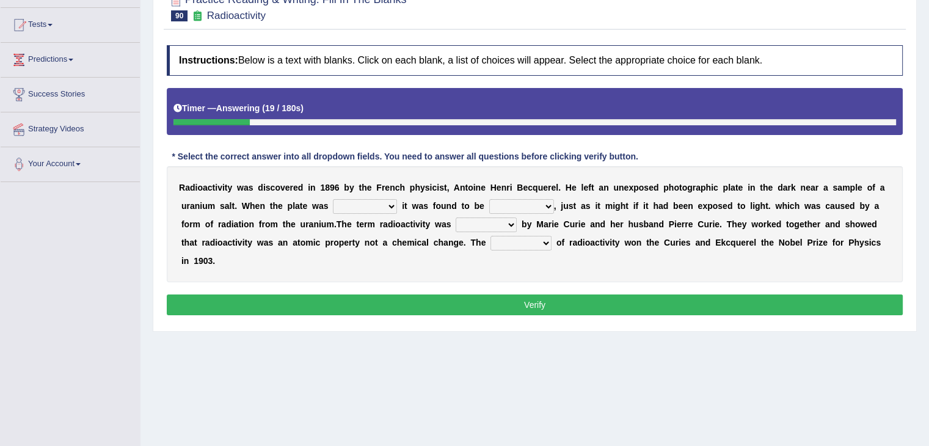
click at [366, 201] on select "developed unraveled overlapped transmitted" at bounding box center [365, 206] width 64 height 15
click at [403, 267] on div "R a d i o a c t i v i t y w a s d i s c o v e r e d i n 1 8 9 6 b y t h e F [PE…" at bounding box center [535, 224] width 736 height 116
click at [364, 206] on select "developed unraveled overlapped transmitted" at bounding box center [365, 206] width 64 height 15
select select "unraveled"
click at [333, 199] on select "developed unraveled overlapped transmitted" at bounding box center [365, 206] width 64 height 15
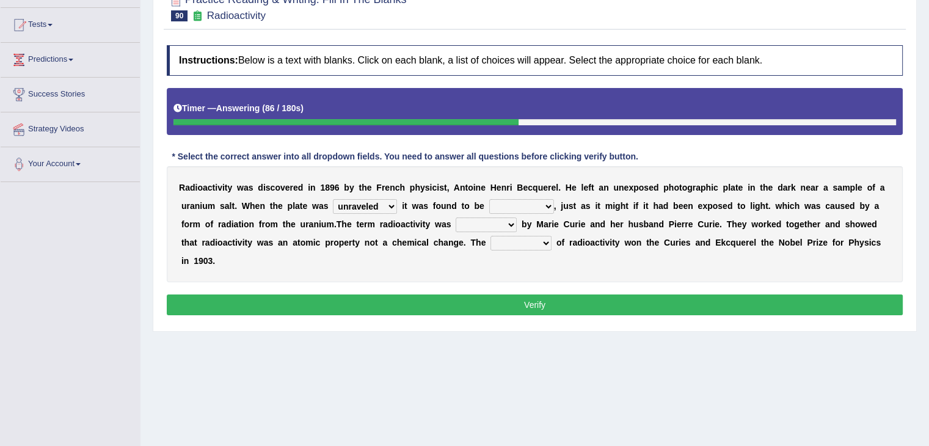
click at [538, 203] on select "transparent corrugated fogged clarified" at bounding box center [521, 206] width 65 height 15
click at [489, 199] on select "transparent corrugated fogged clarified" at bounding box center [521, 206] width 65 height 15
click at [531, 208] on select "transparent corrugated fogged clarified" at bounding box center [521, 206] width 65 height 15
select select "transparent"
click at [489, 199] on select "transparent corrugated fogged clarified" at bounding box center [521, 206] width 65 height 15
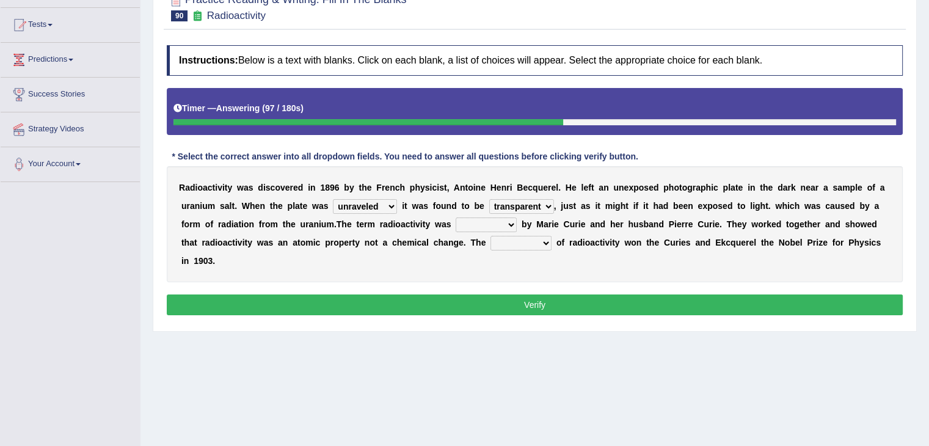
click at [496, 224] on select "concocted coined expected estimated" at bounding box center [486, 224] width 61 height 15
select select "expected"
click at [456, 217] on select "concocted coined expected estimated" at bounding box center [486, 224] width 61 height 15
click at [525, 245] on select "fabrication invention discharge discovery" at bounding box center [520, 243] width 61 height 15
select select "discovery"
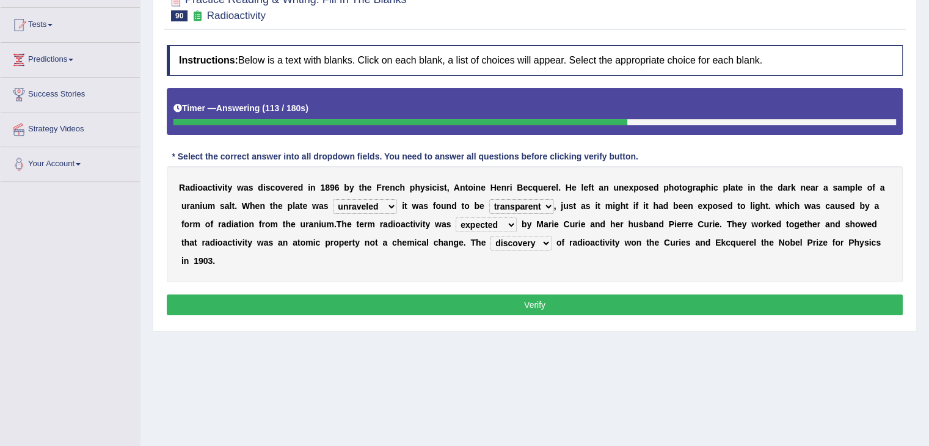
click at [490, 236] on select "fabrication invention discharge discovery" at bounding box center [520, 243] width 61 height 15
click at [531, 307] on button "Verify" at bounding box center [535, 304] width 736 height 21
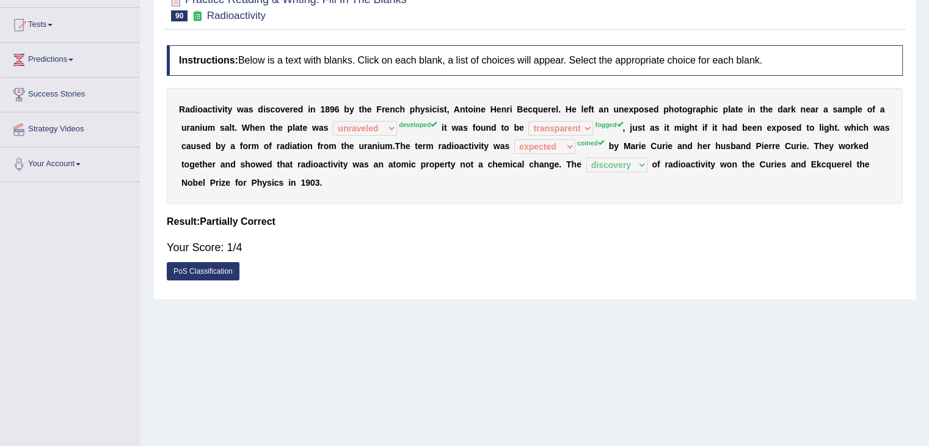
scroll to position [0, 0]
